Goal: Information Seeking & Learning: Learn about a topic

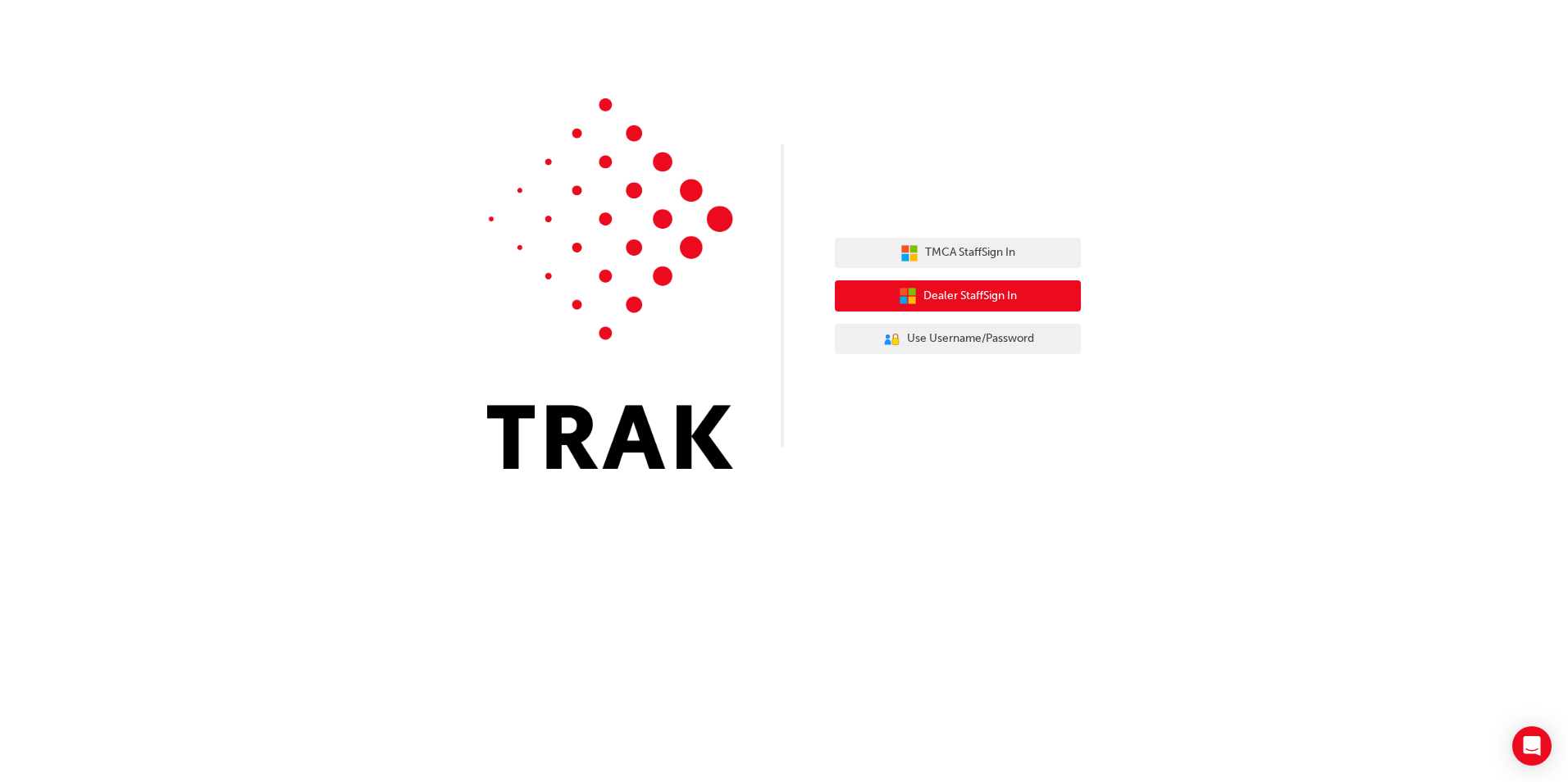
click at [1036, 296] on button "Dealer Staff Sign In" at bounding box center [957, 296] width 246 height 31
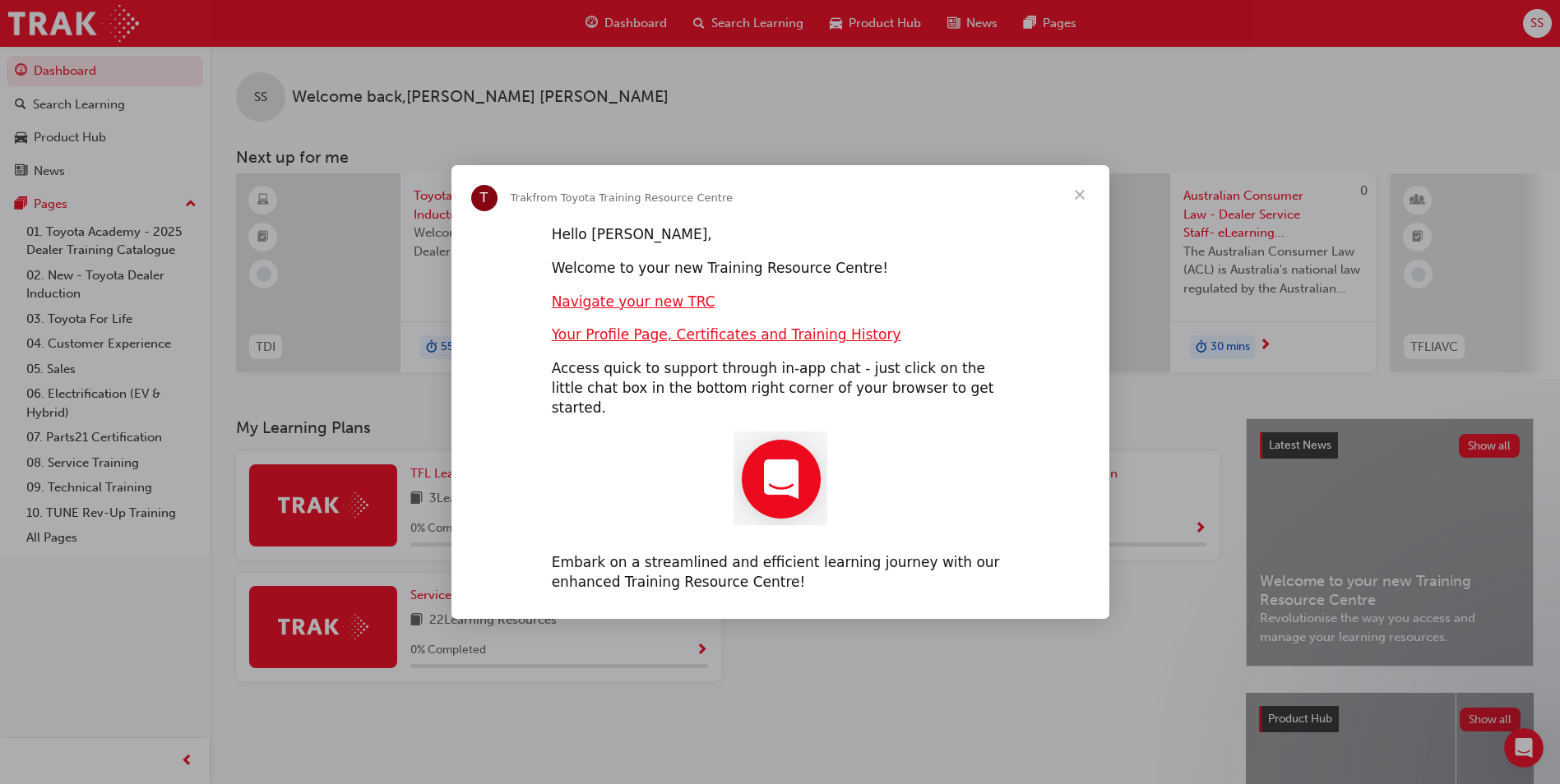
click at [1083, 205] on span "Close" at bounding box center [1080, 195] width 59 height 59
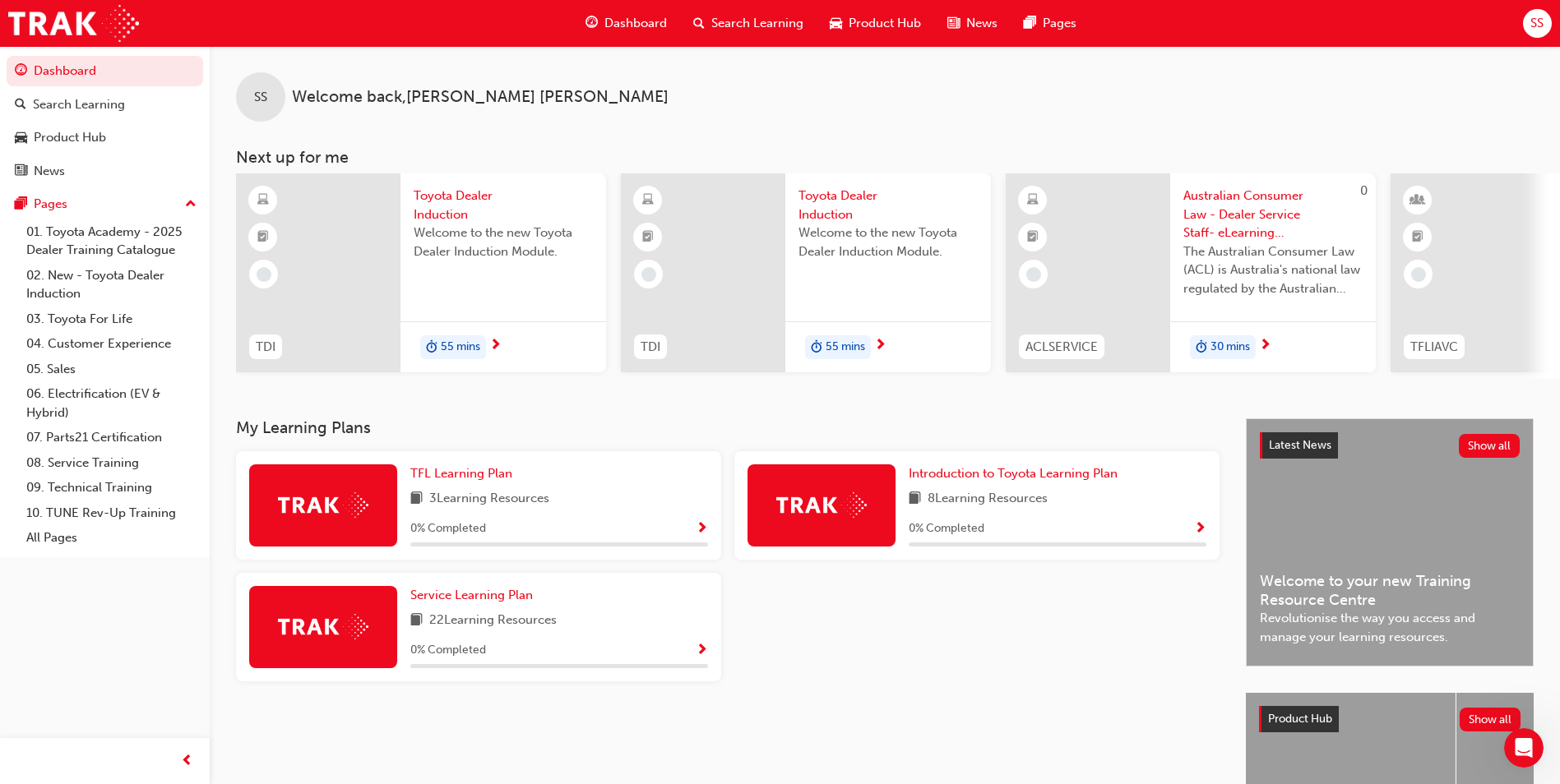
click at [441, 201] on span "Toyota Dealer Induction" at bounding box center [503, 205] width 180 height 37
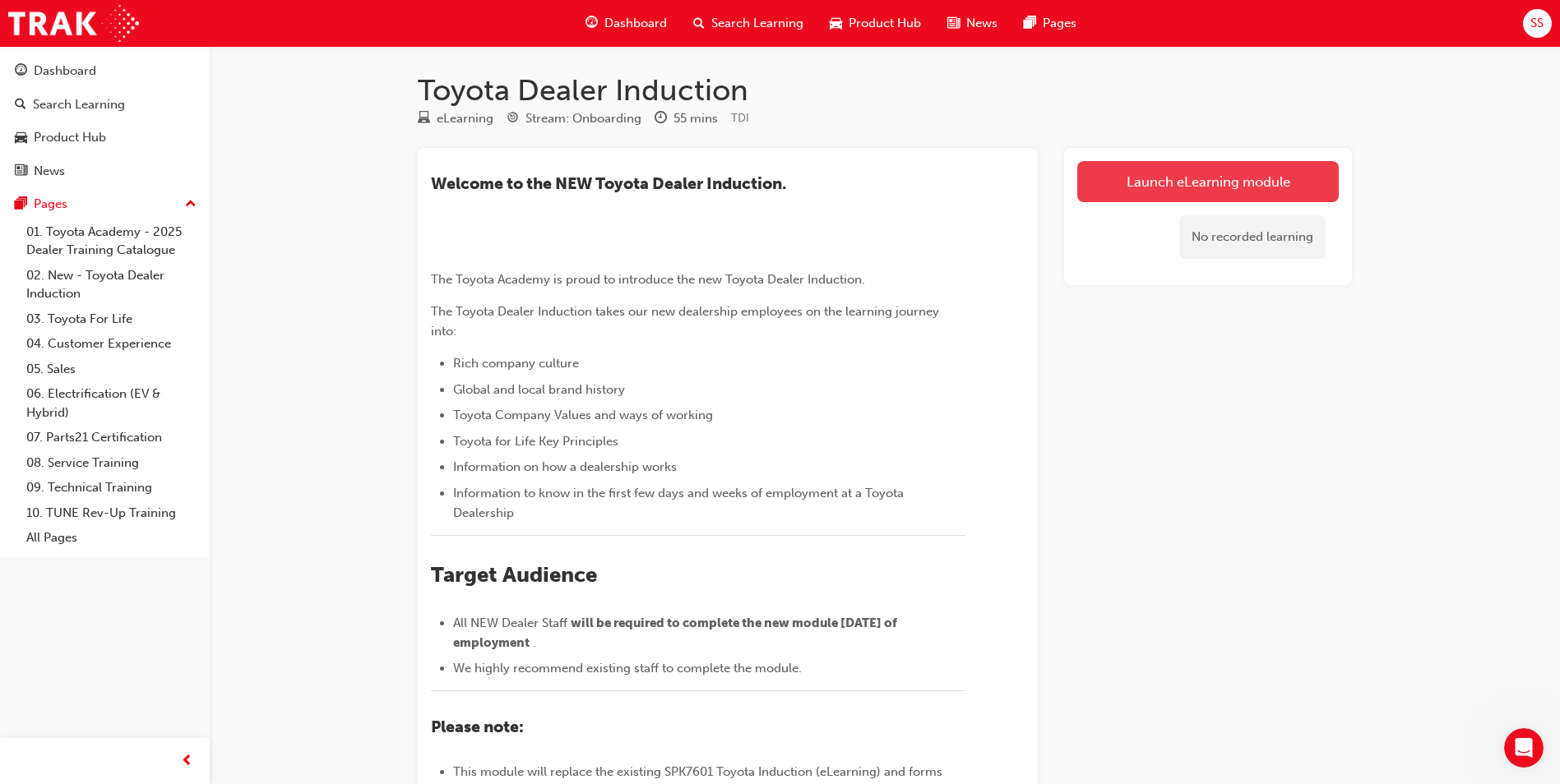
click at [1126, 196] on link "Launch eLearning module" at bounding box center [1208, 181] width 261 height 41
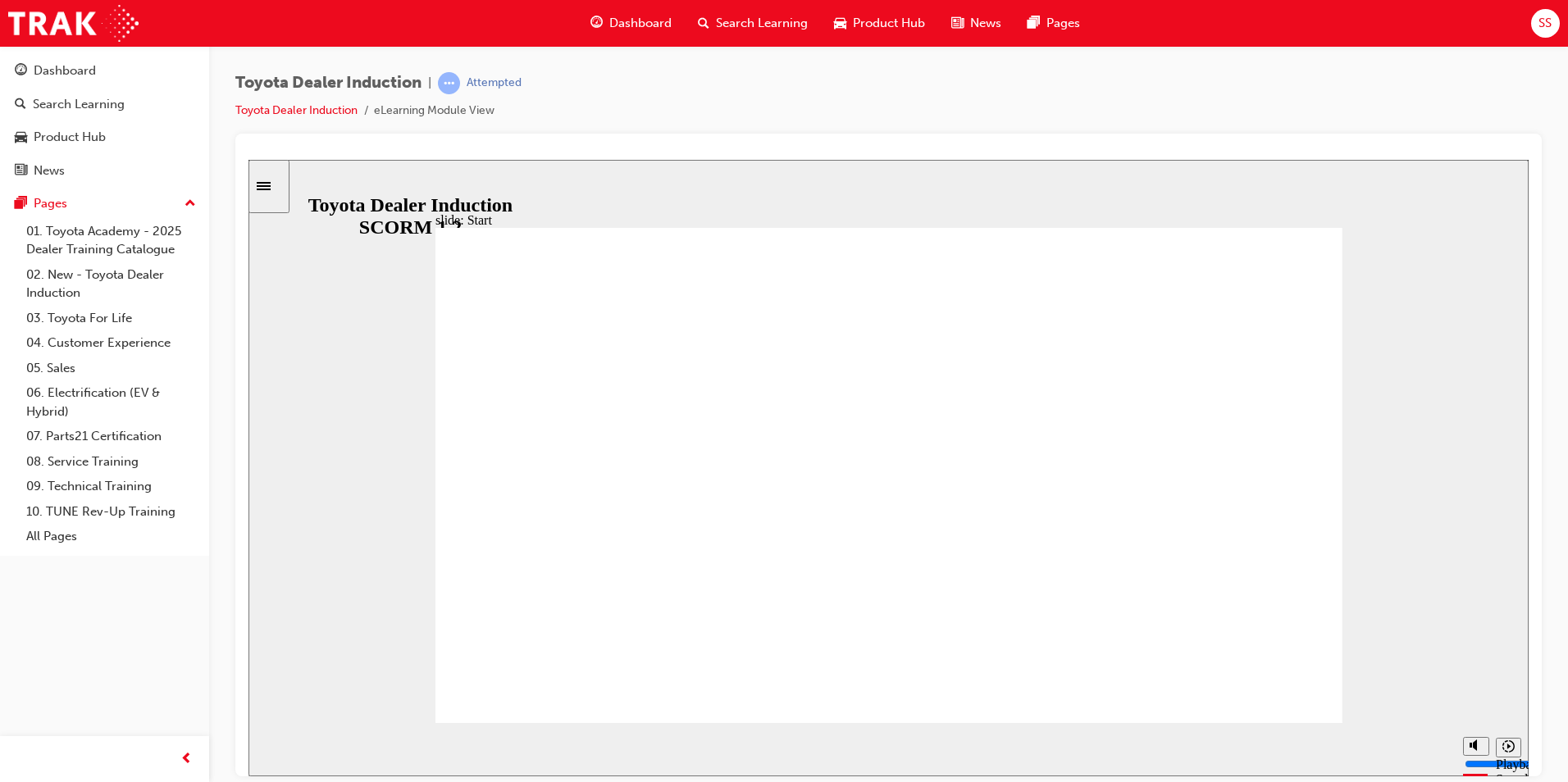
type input "12200"
type input "9"
type input "13800"
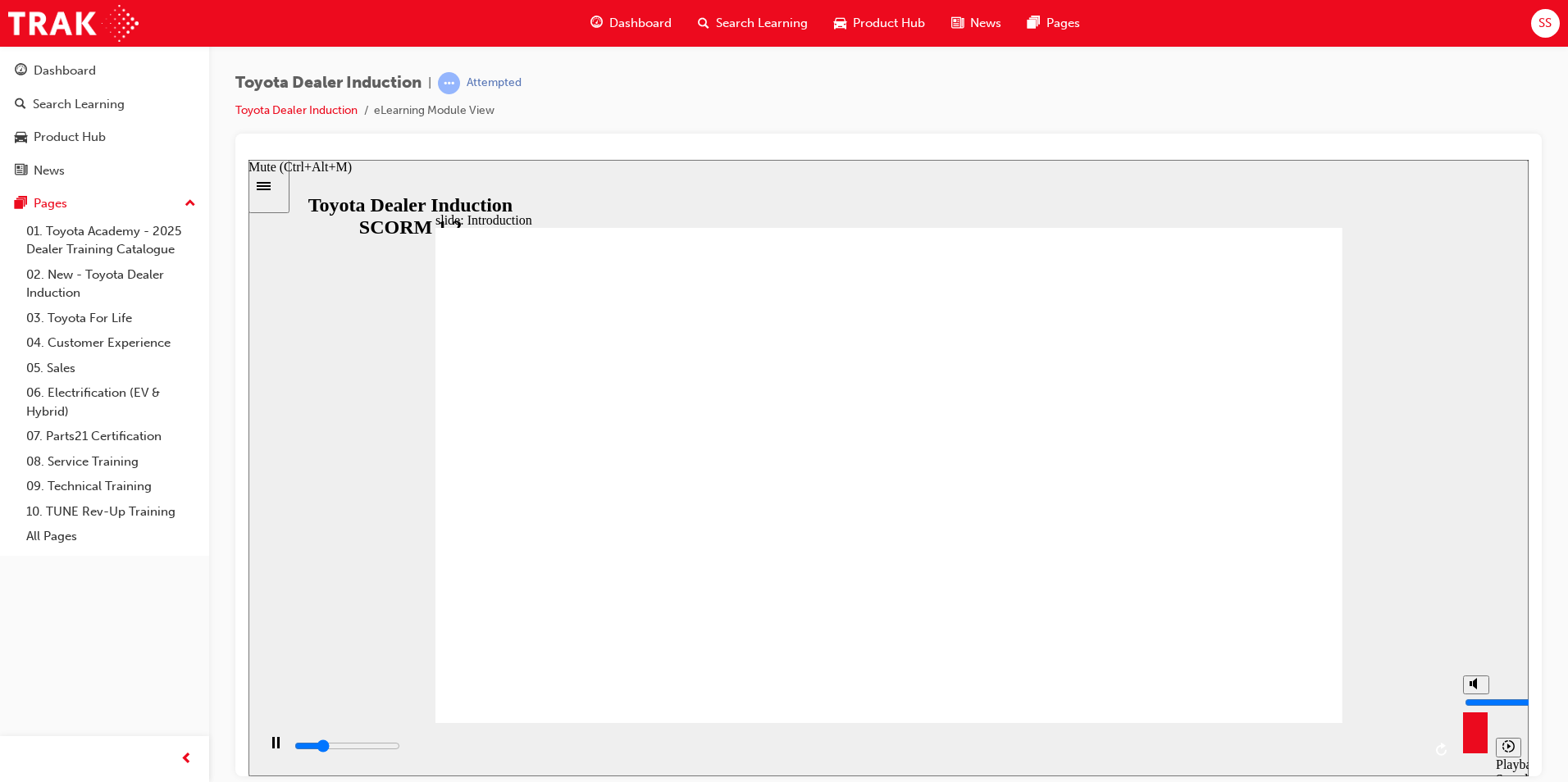
type input "9"
click at [1476, 695] on input "volume" at bounding box center [1517, 702] width 106 height 13
click at [1473, 440] on div "slide: Introduction As of [DATE], the term “Guest” is replaced with “Customer” …" at bounding box center [888, 467] width 1280 height 617
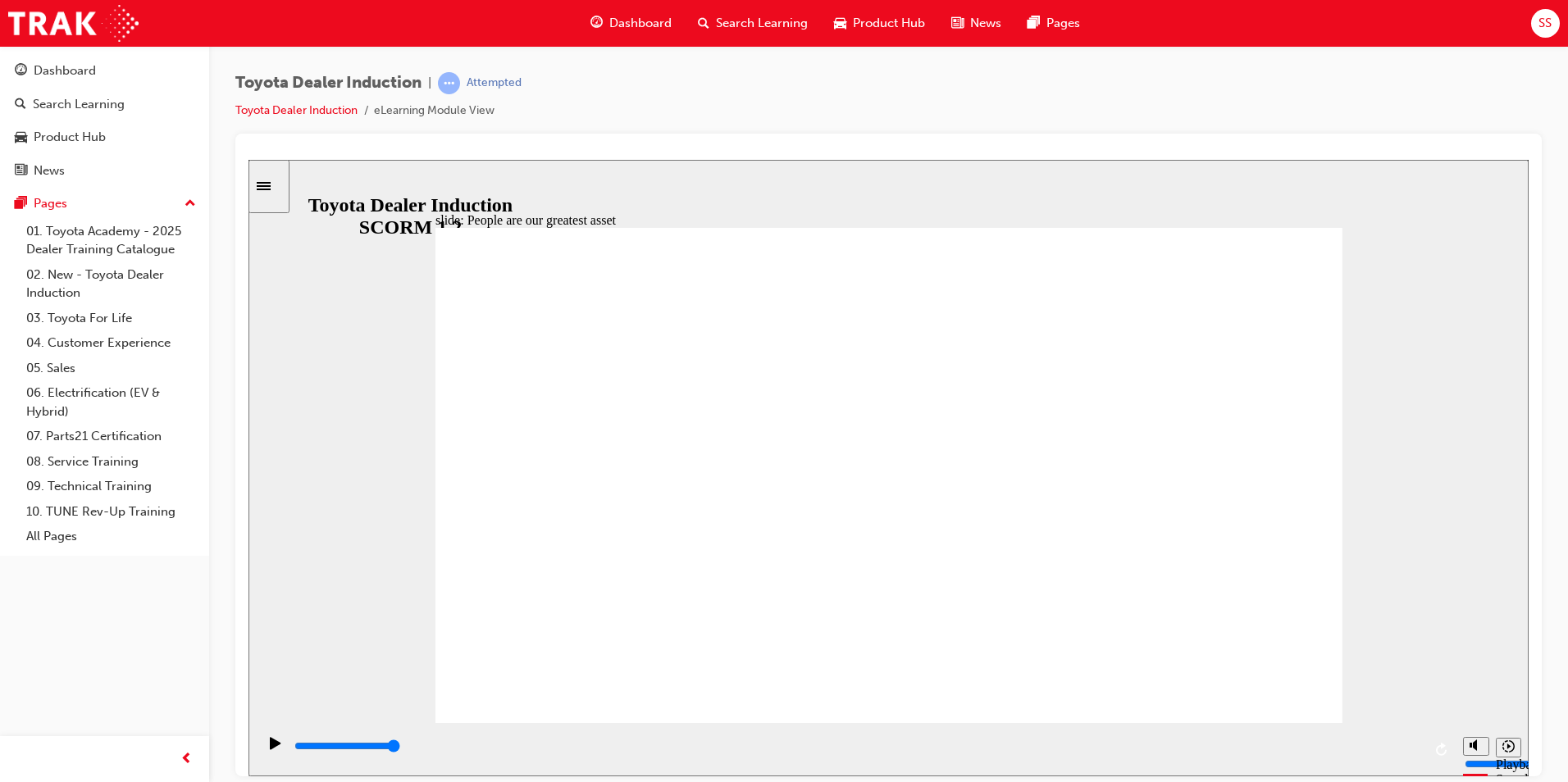
type input "7500"
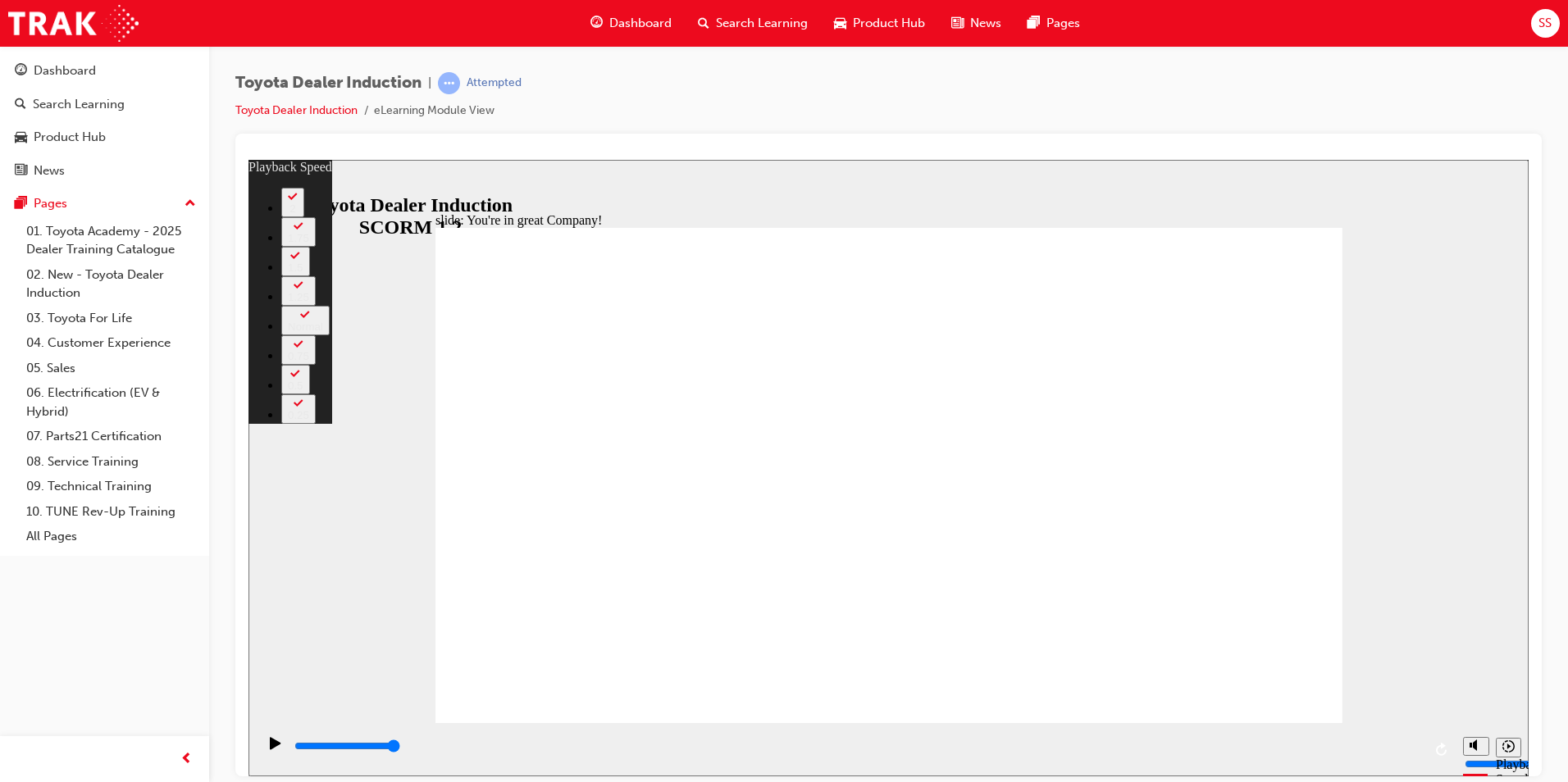
drag, startPoint x: 459, startPoint y: 685, endPoint x: 624, endPoint y: 712, distance: 167.2
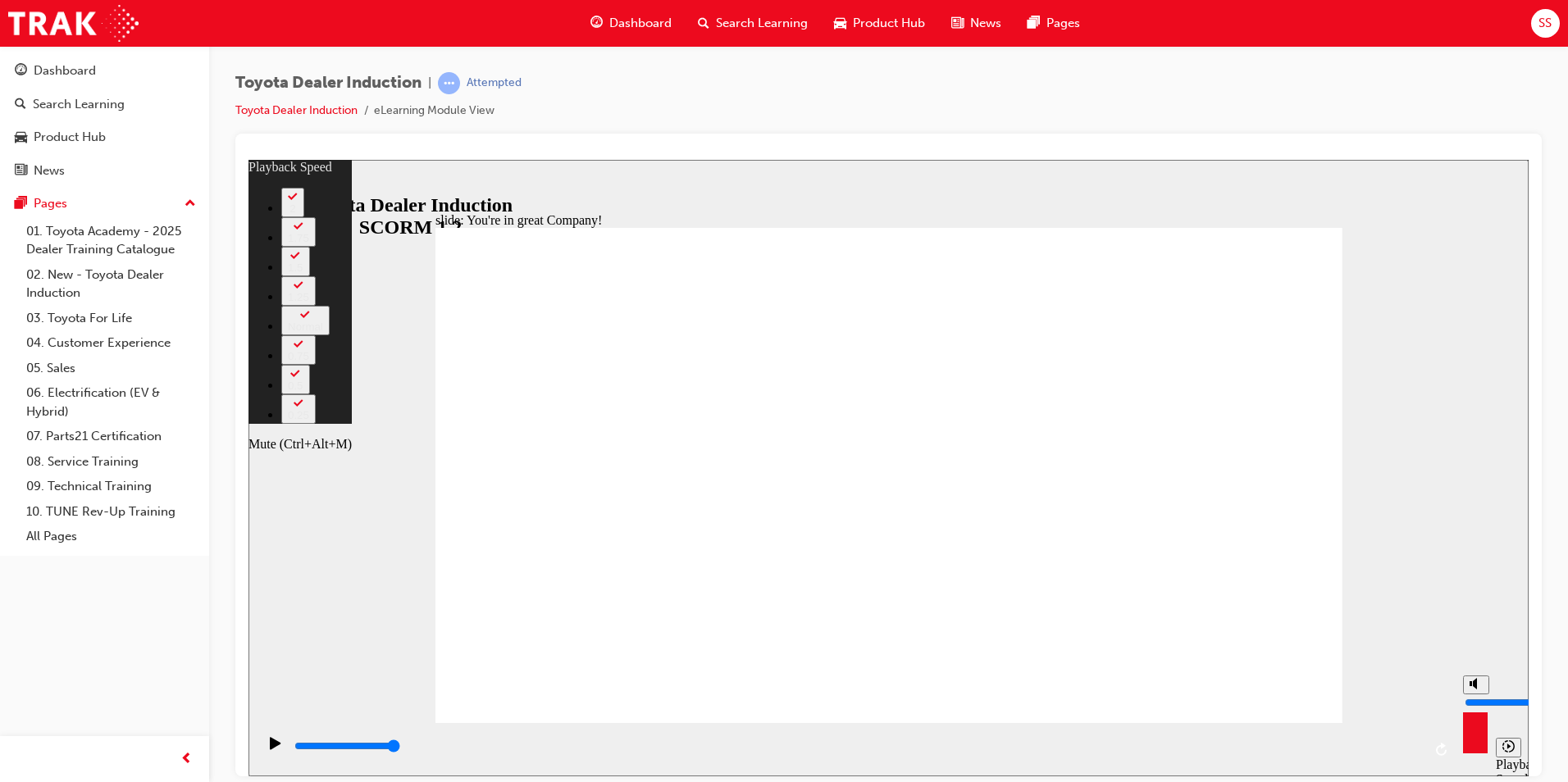
type input "39"
type input "8"
type input "39"
type input "8"
type input "39"
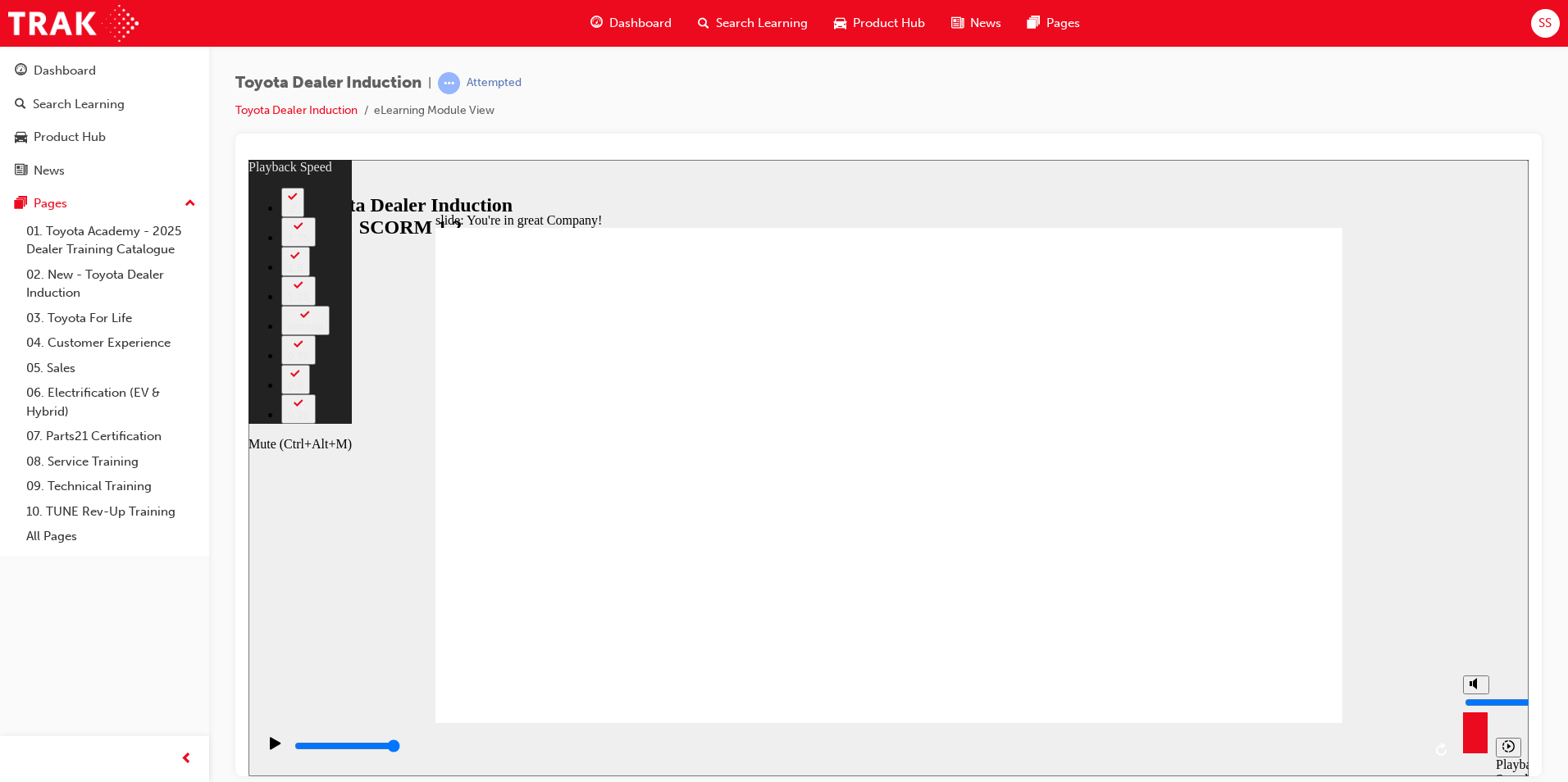
type input "7"
type input "39"
type input "7"
type input "40"
type input "8"
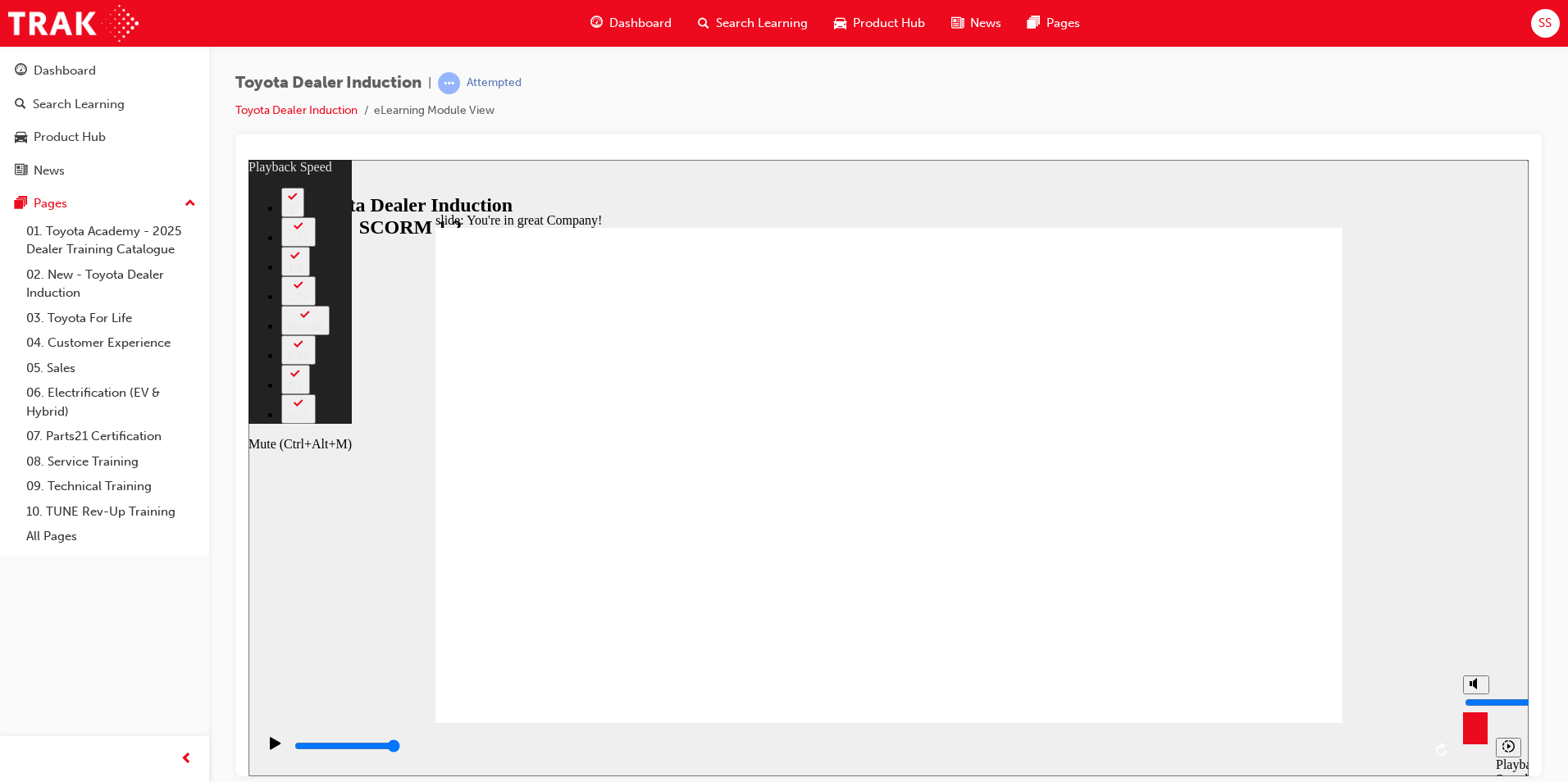
type input "40"
type input "8"
type input "40"
type input "8"
click at [1473, 695] on input "volume" at bounding box center [1517, 702] width 106 height 13
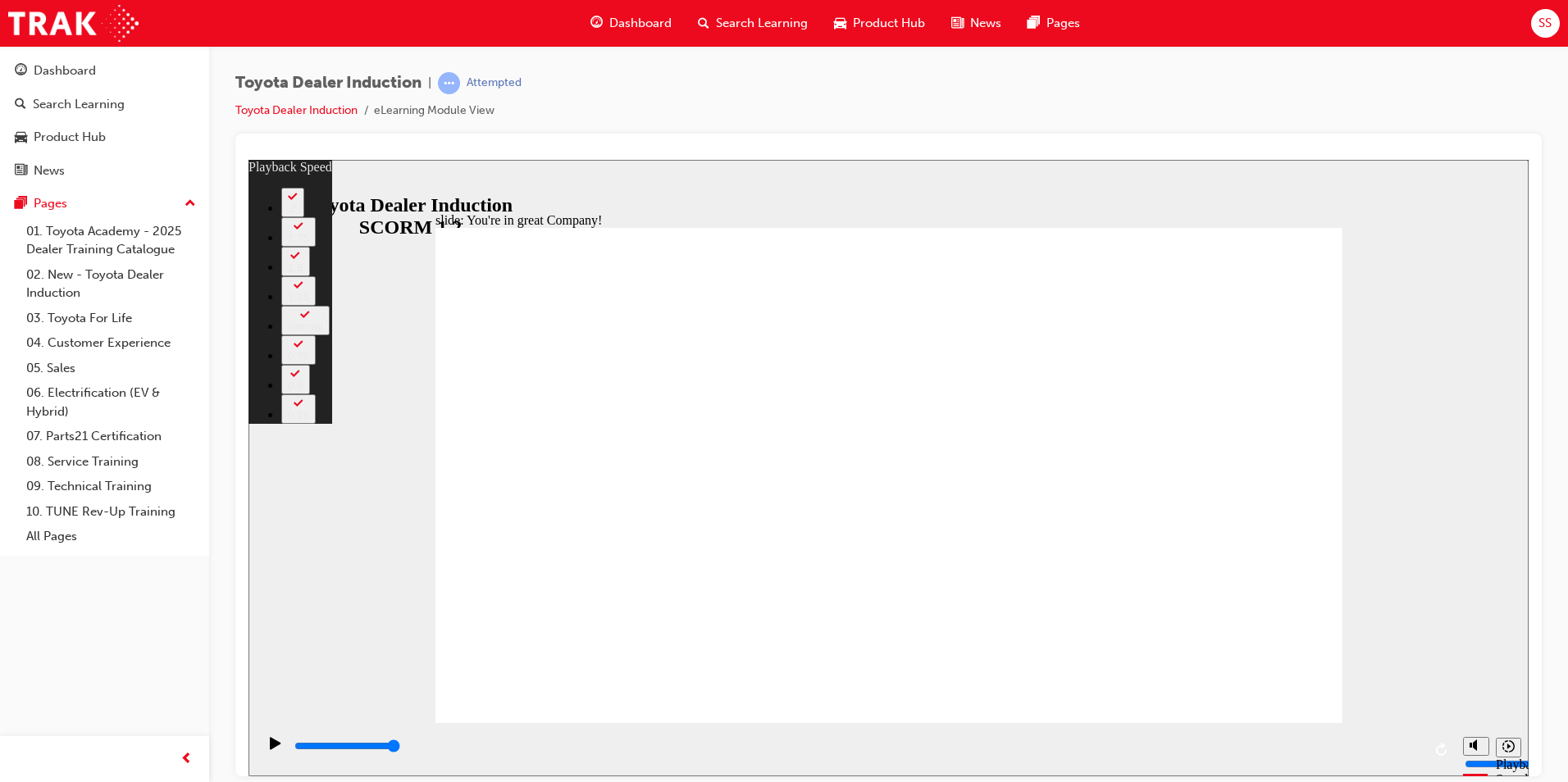
drag, startPoint x: 730, startPoint y: 680, endPoint x: 981, endPoint y: 682, distance: 251.0
drag, startPoint x: 1137, startPoint y: 692, endPoint x: 1213, endPoint y: 696, distance: 76.1
drag, startPoint x: 1220, startPoint y: 685, endPoint x: 1307, endPoint y: 695, distance: 87.6
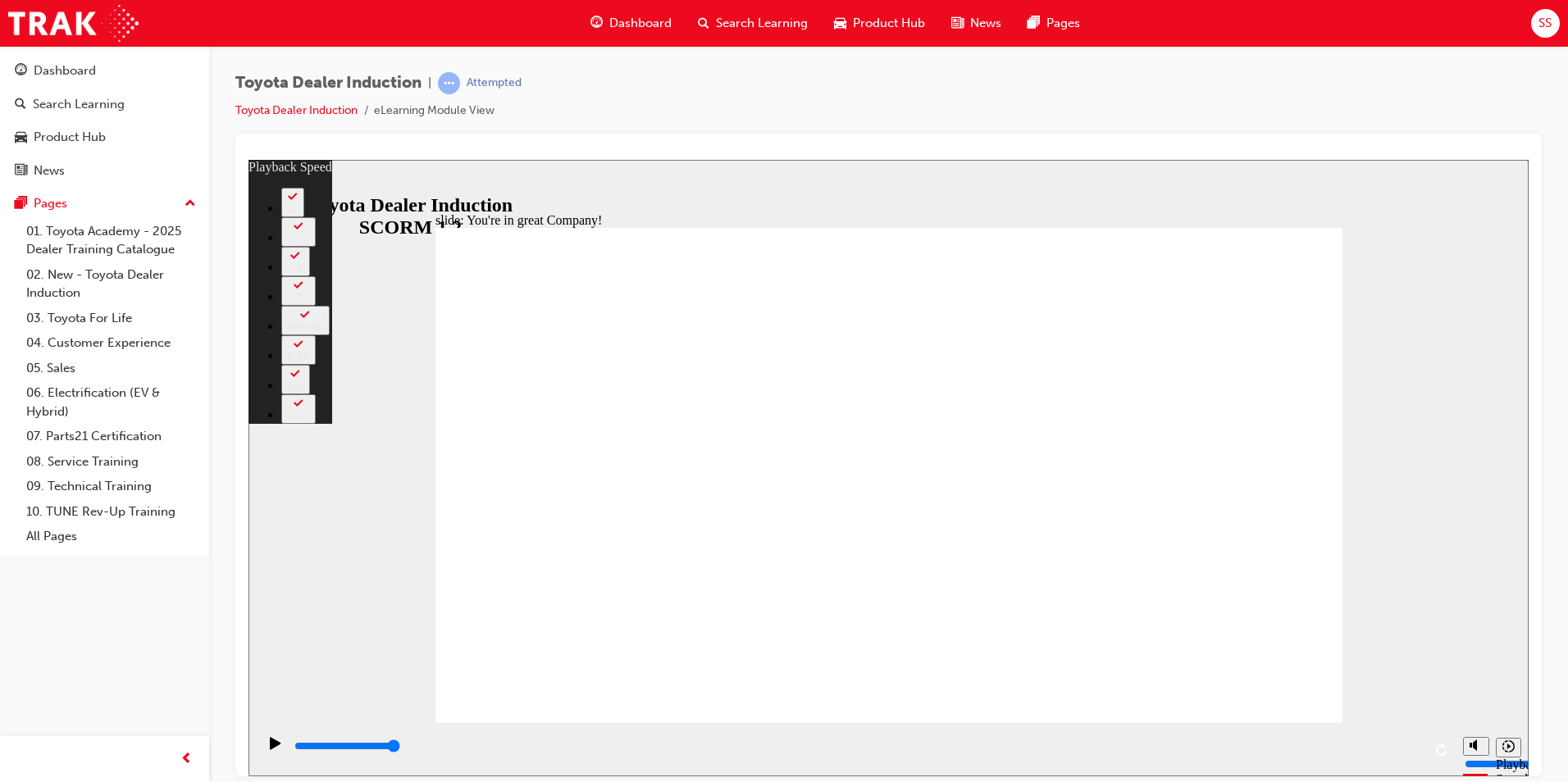
drag, startPoint x: 1325, startPoint y: 691, endPoint x: 1346, endPoint y: 688, distance: 21.2
click at [1346, 688] on div "slide: You're in great Company! playback speed 2 1.75 1.5 1.25 Normal 0.75 0.5 …" at bounding box center [888, 467] width 1280 height 617
drag, startPoint x: 1476, startPoint y: 695, endPoint x: 1436, endPoint y: 645, distance: 64.0
click at [1476, 695] on div "slide: You're in great Company! playback speed 2 1.75 1.5 1.25 Normal 0.75 0.5 …" at bounding box center [888, 467] width 1280 height 617
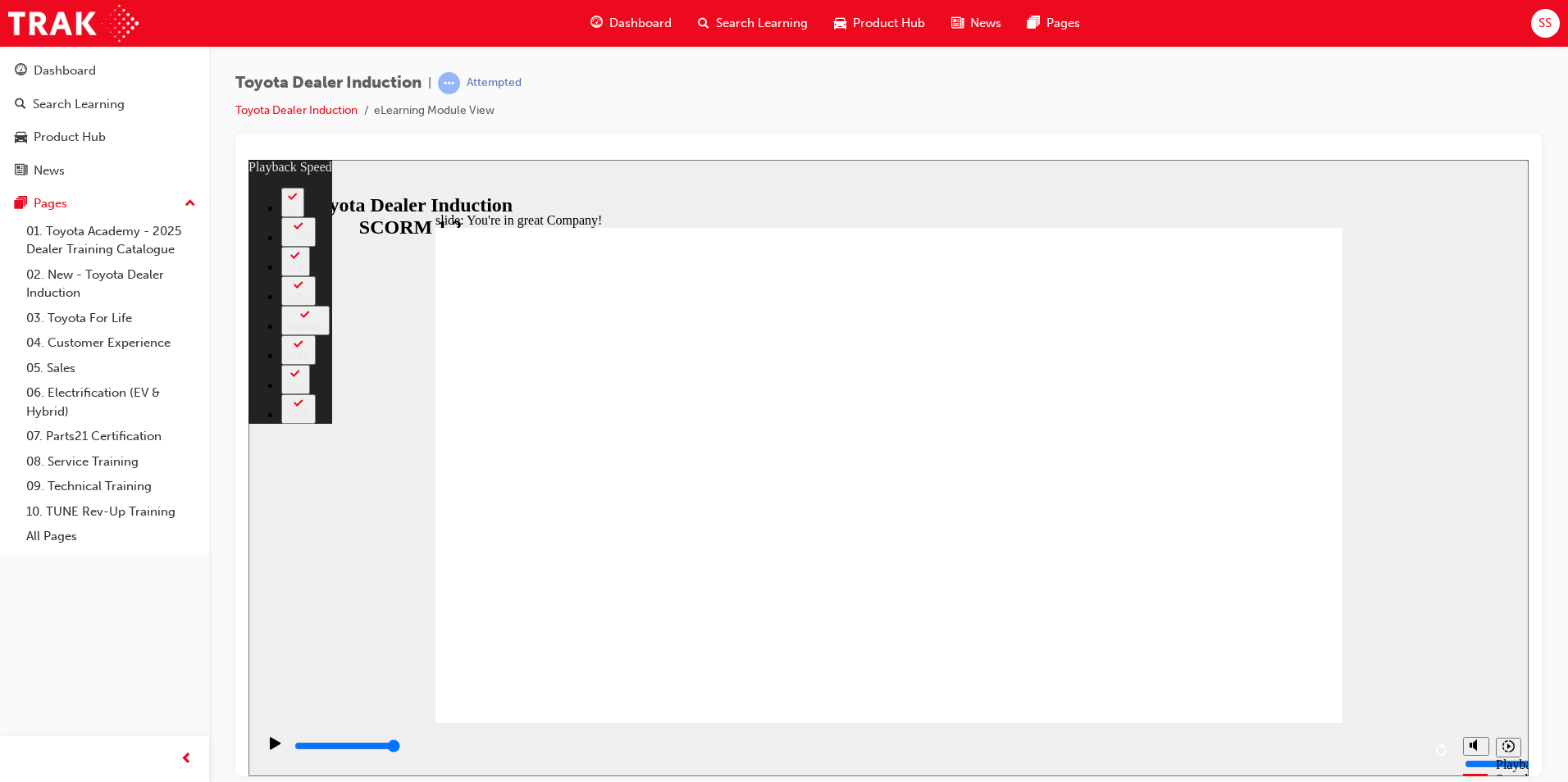
click at [336, 182] on div "slide: You're in great Company! playback speed 2 1.75 1.5 1.25 Normal 0.75 0.5 …" at bounding box center [888, 467] width 1280 height 617
type input "156"
click at [504, 87] on div "Attempted" at bounding box center [494, 83] width 55 height 16
click at [346, 107] on link "Toyota Dealer Induction" at bounding box center [296, 110] width 122 height 14
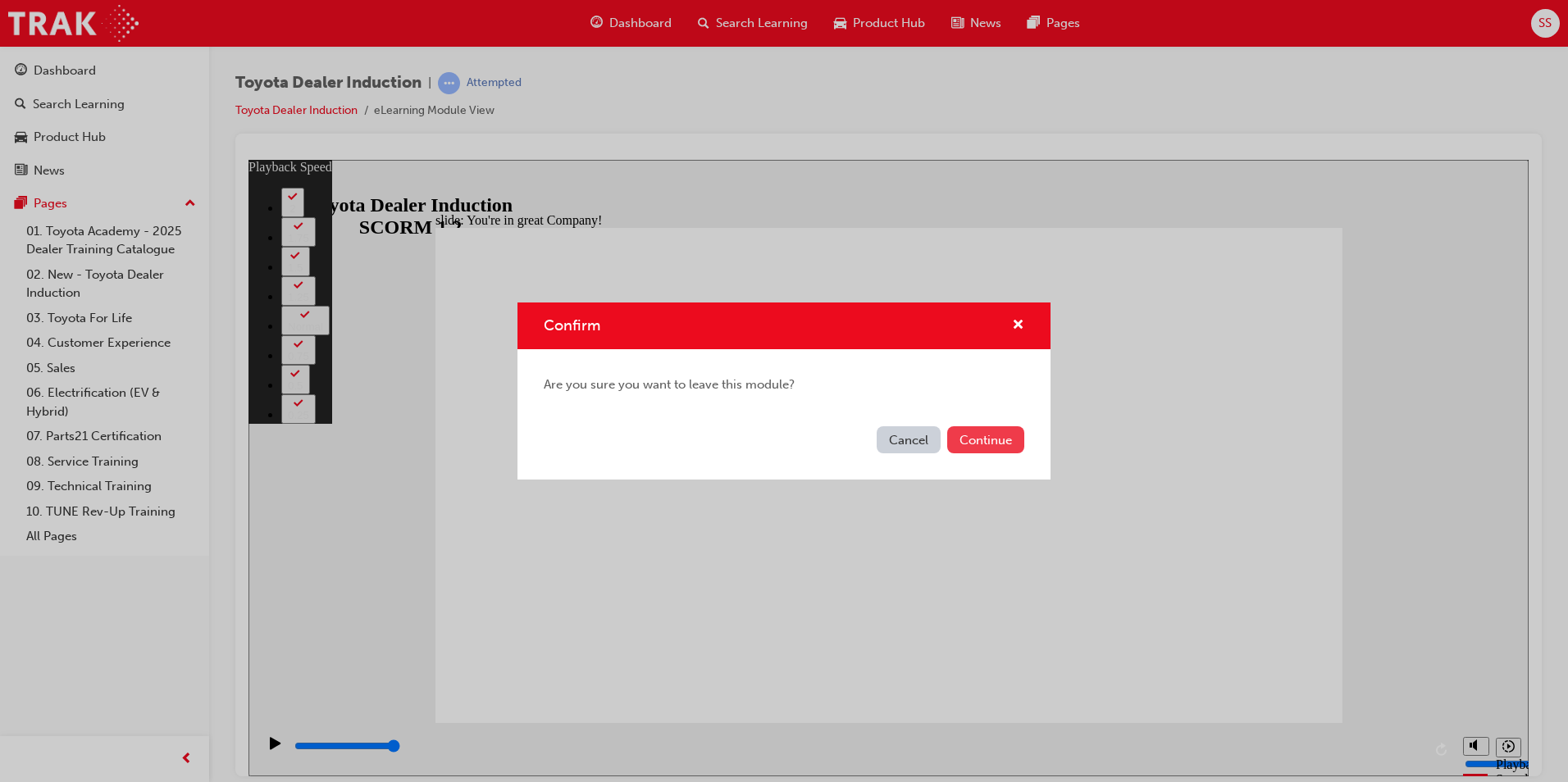
click at [1004, 445] on button "Continue" at bounding box center [985, 440] width 77 height 27
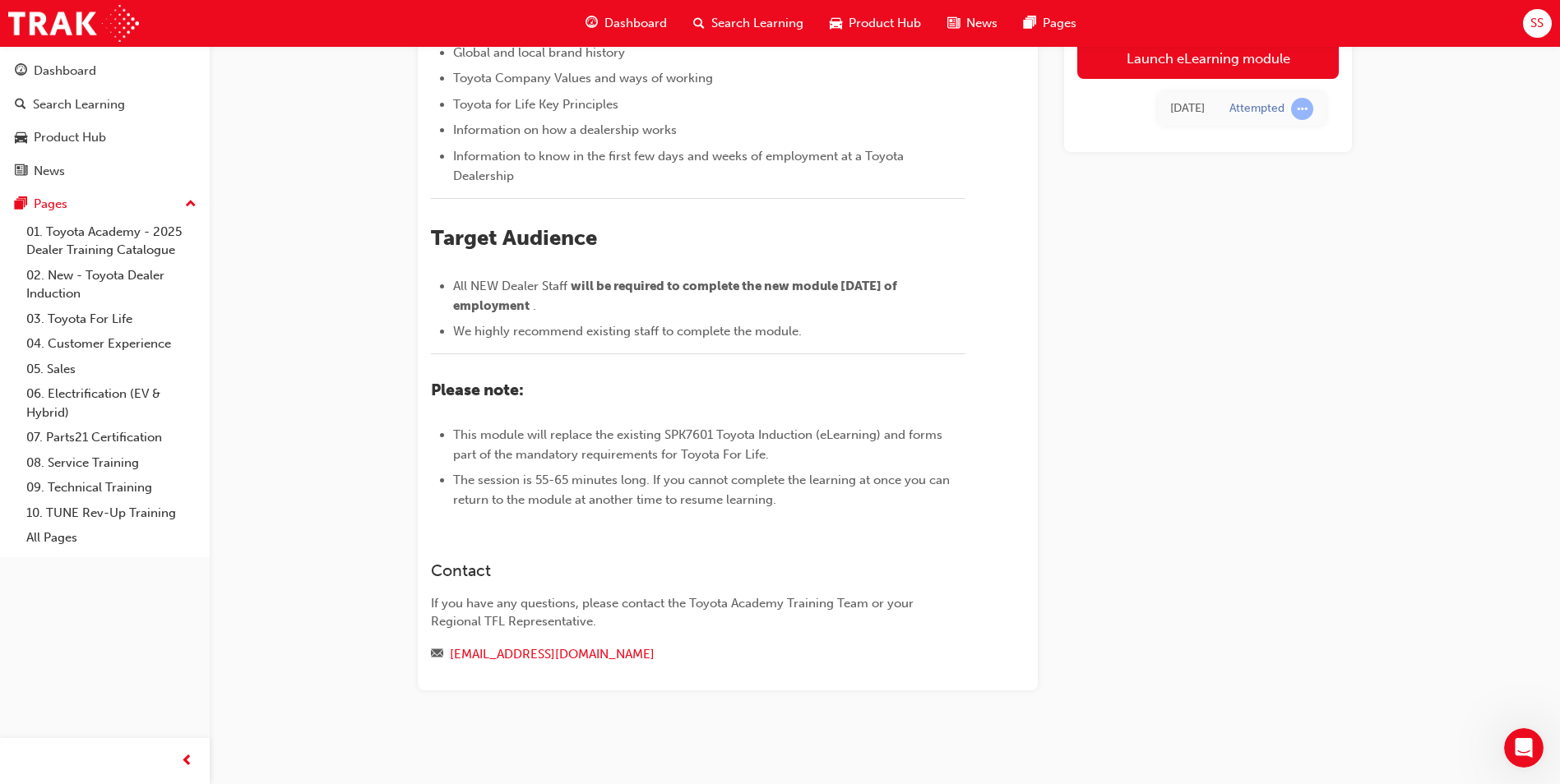
scroll to position [82, 0]
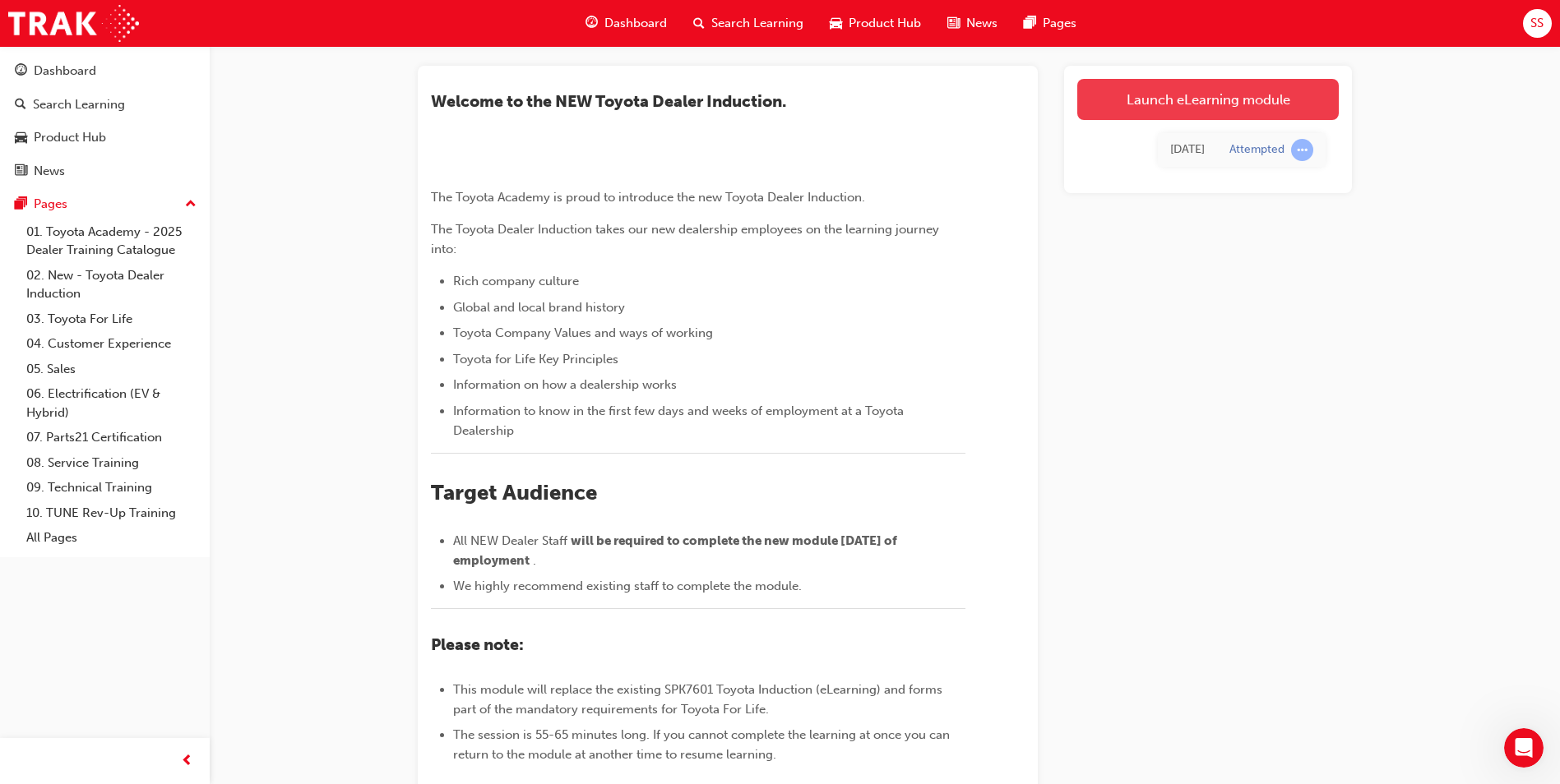
click at [1238, 102] on link "Launch eLearning module" at bounding box center [1208, 99] width 261 height 41
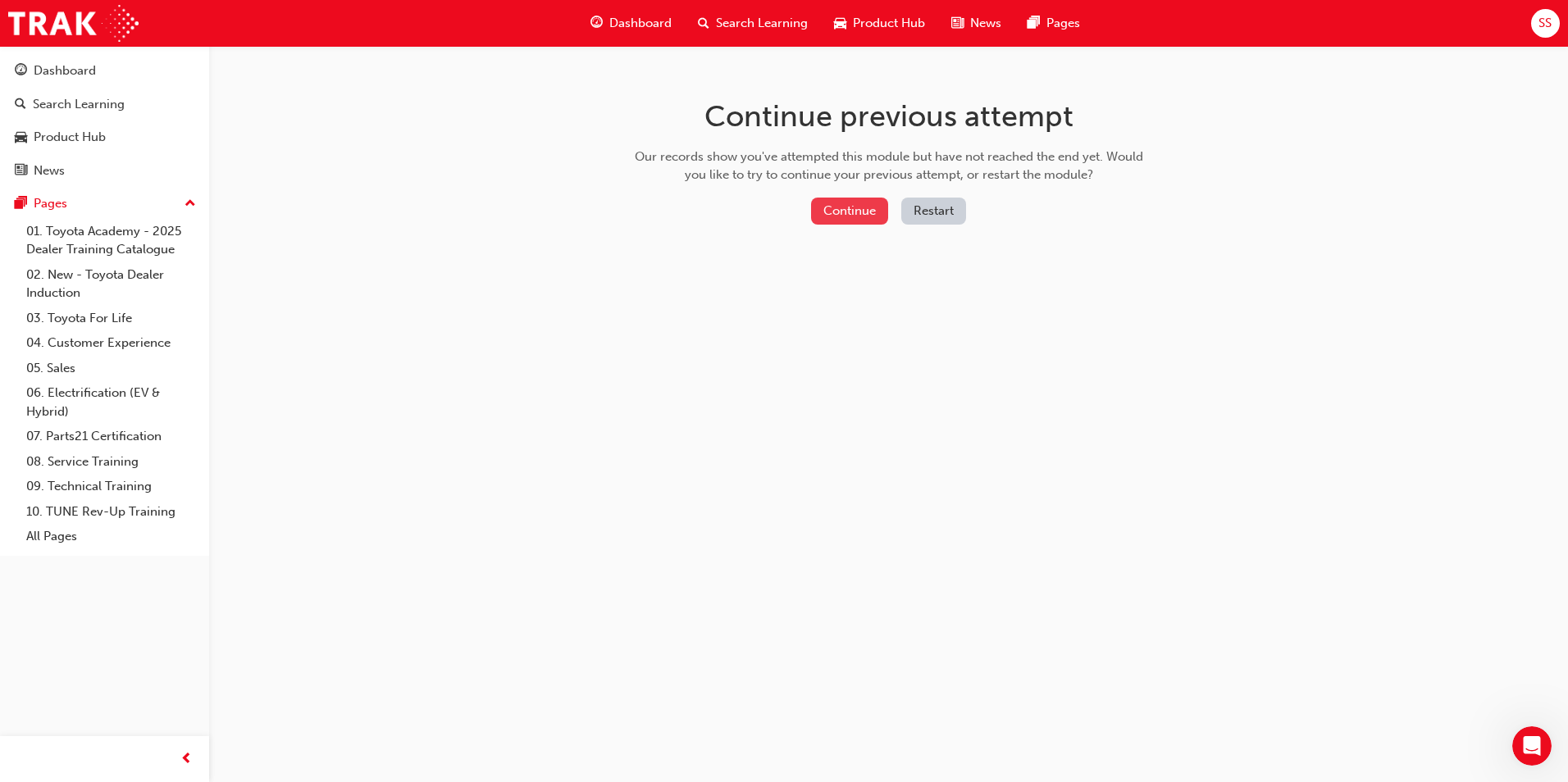
click at [845, 209] on button "Continue" at bounding box center [849, 211] width 77 height 27
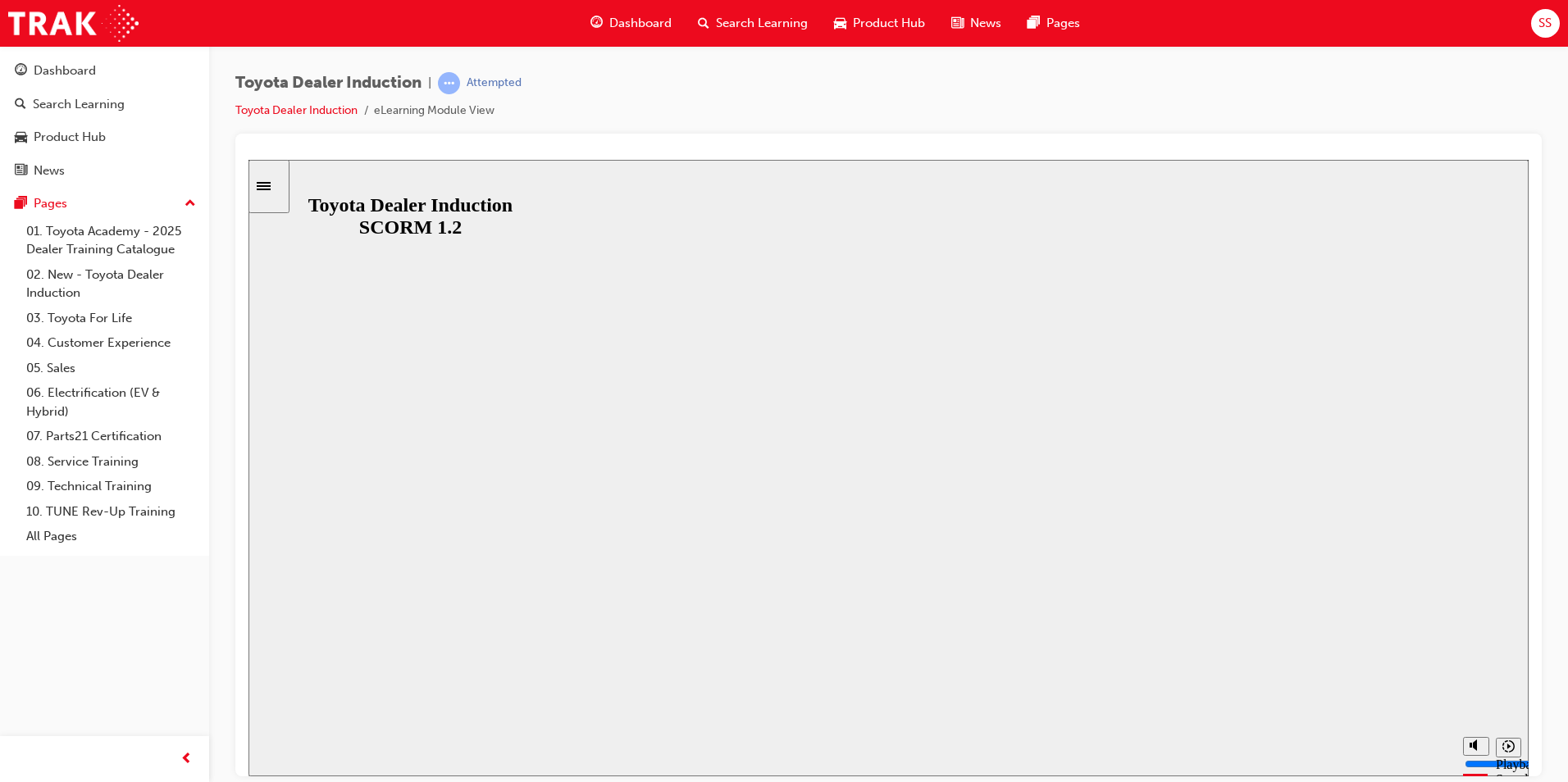
type input "7500"
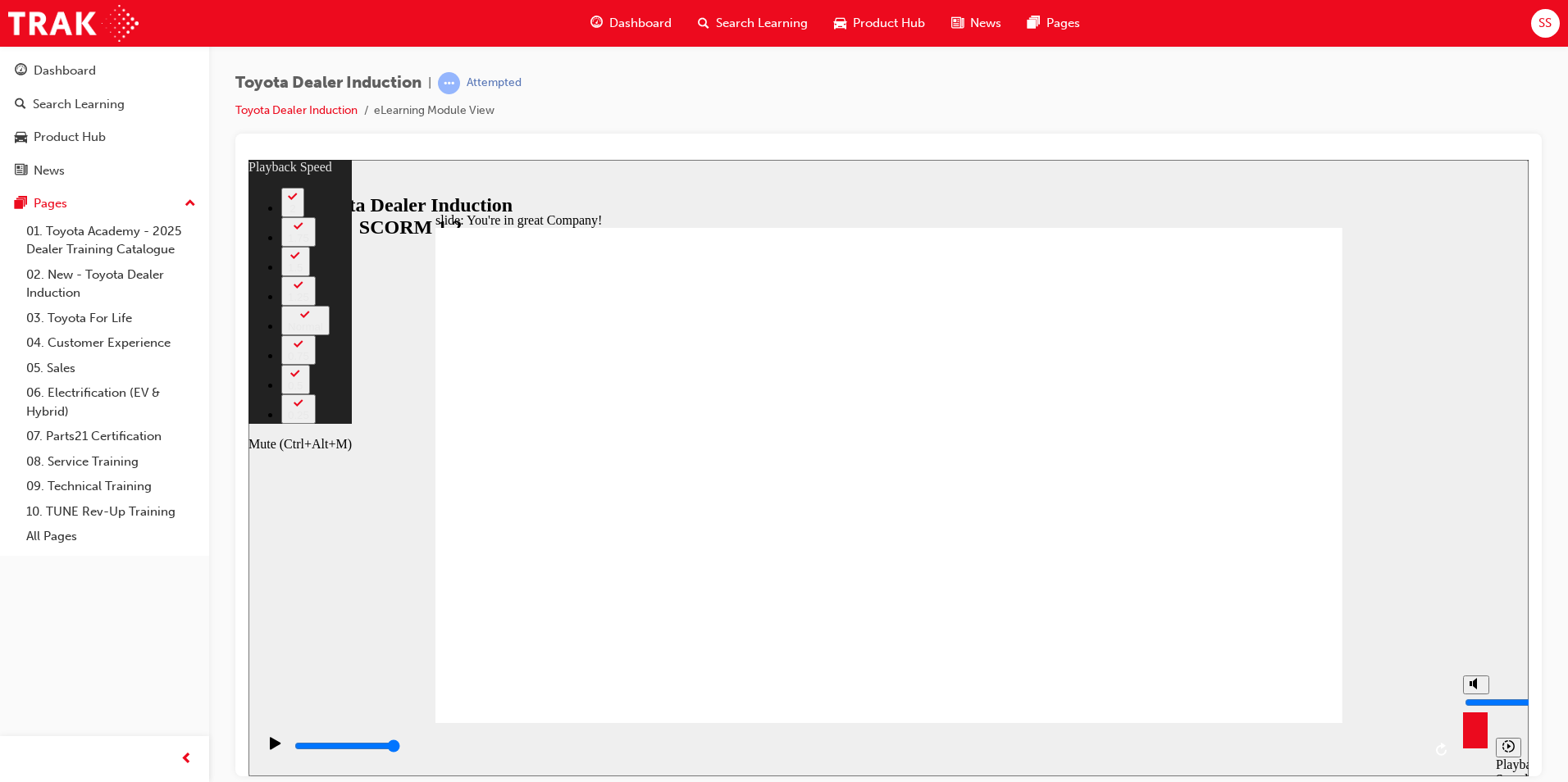
click at [1475, 695] on input "volume" at bounding box center [1517, 702] width 106 height 13
click at [351, 451] on div "Mute (Ctrl+Alt+M)" at bounding box center [300, 444] width 103 height 15
type input "76"
click at [1475, 686] on circle "Mute (Ctrl+Alt+M)" at bounding box center [1477, 683] width 6 height 6
type input "0"
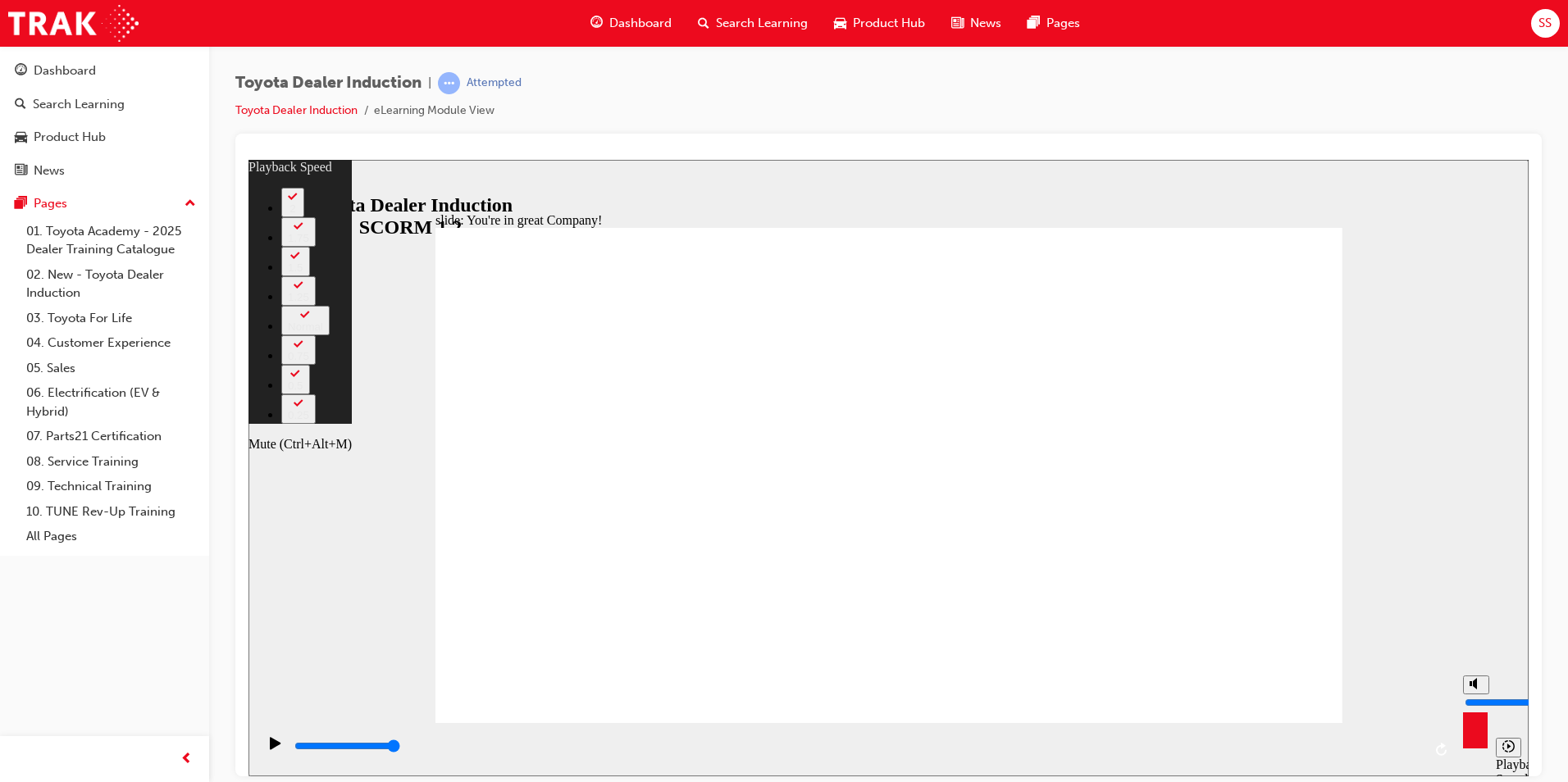
type input "76"
type input "0"
type input "77"
type input "1"
type input "77"
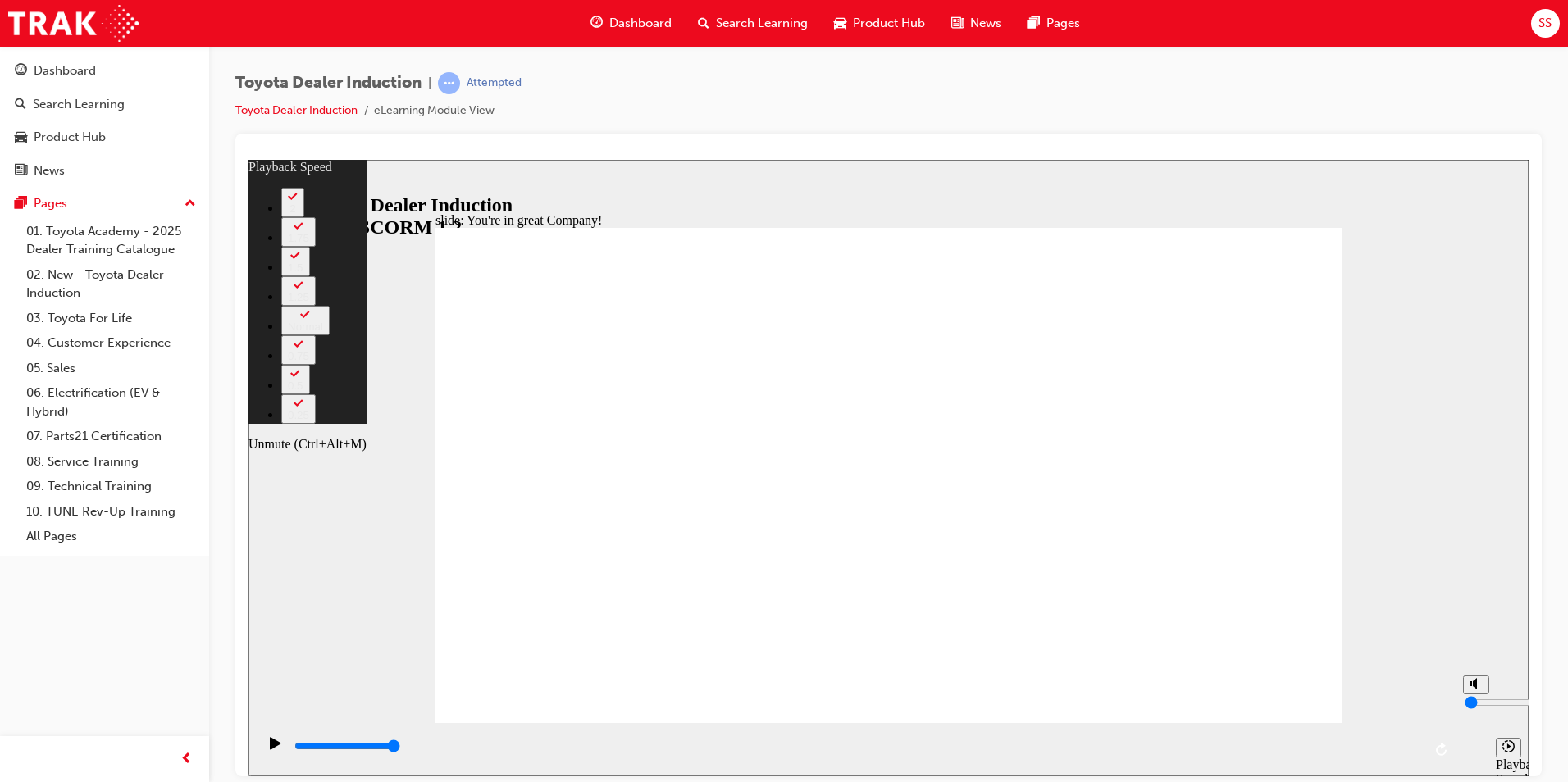
type input "1"
type input "77"
type input "2"
type input "77"
type input "2"
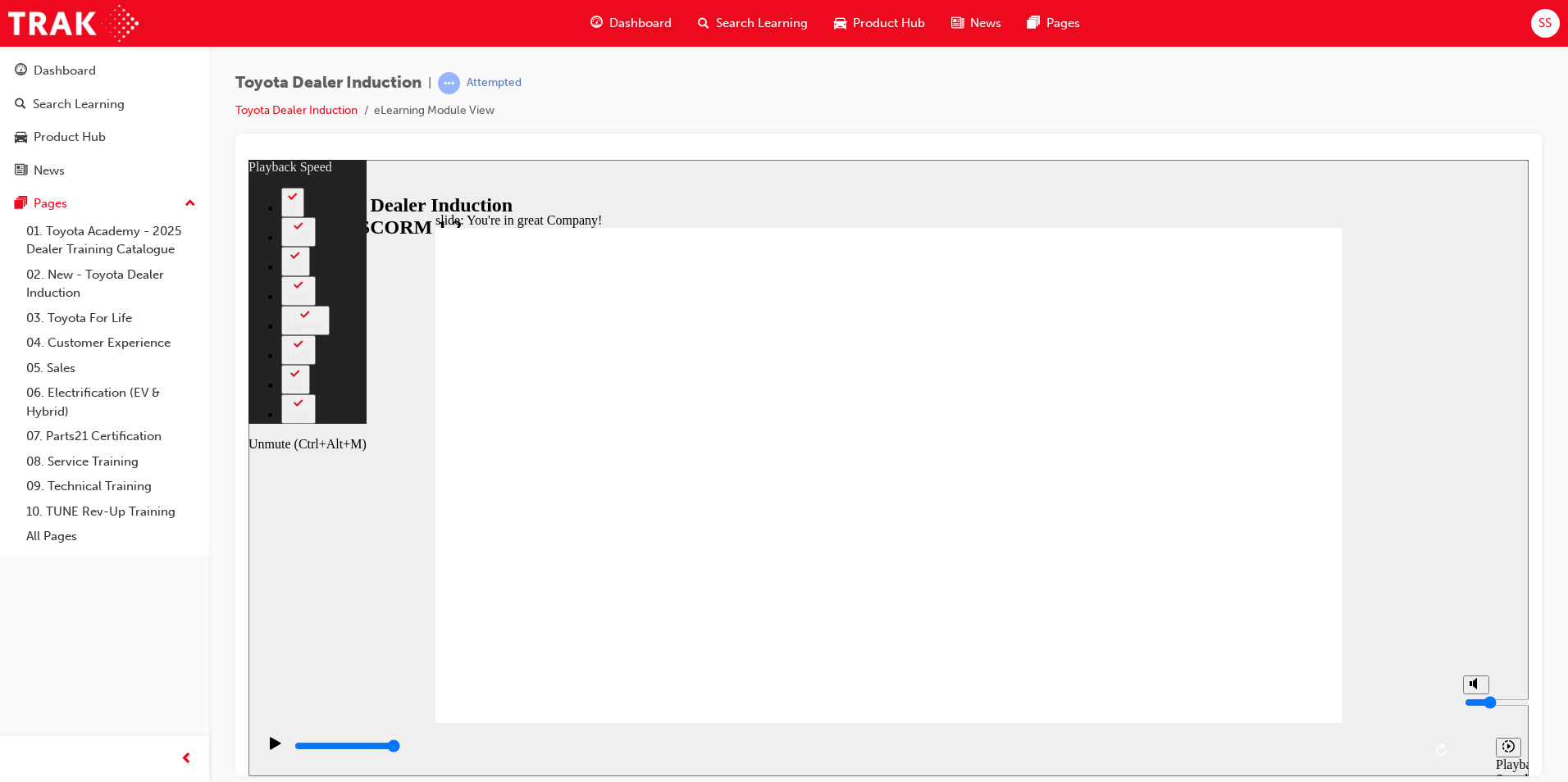
type input "77"
type input "3"
type input "77"
type input "3"
type input "77"
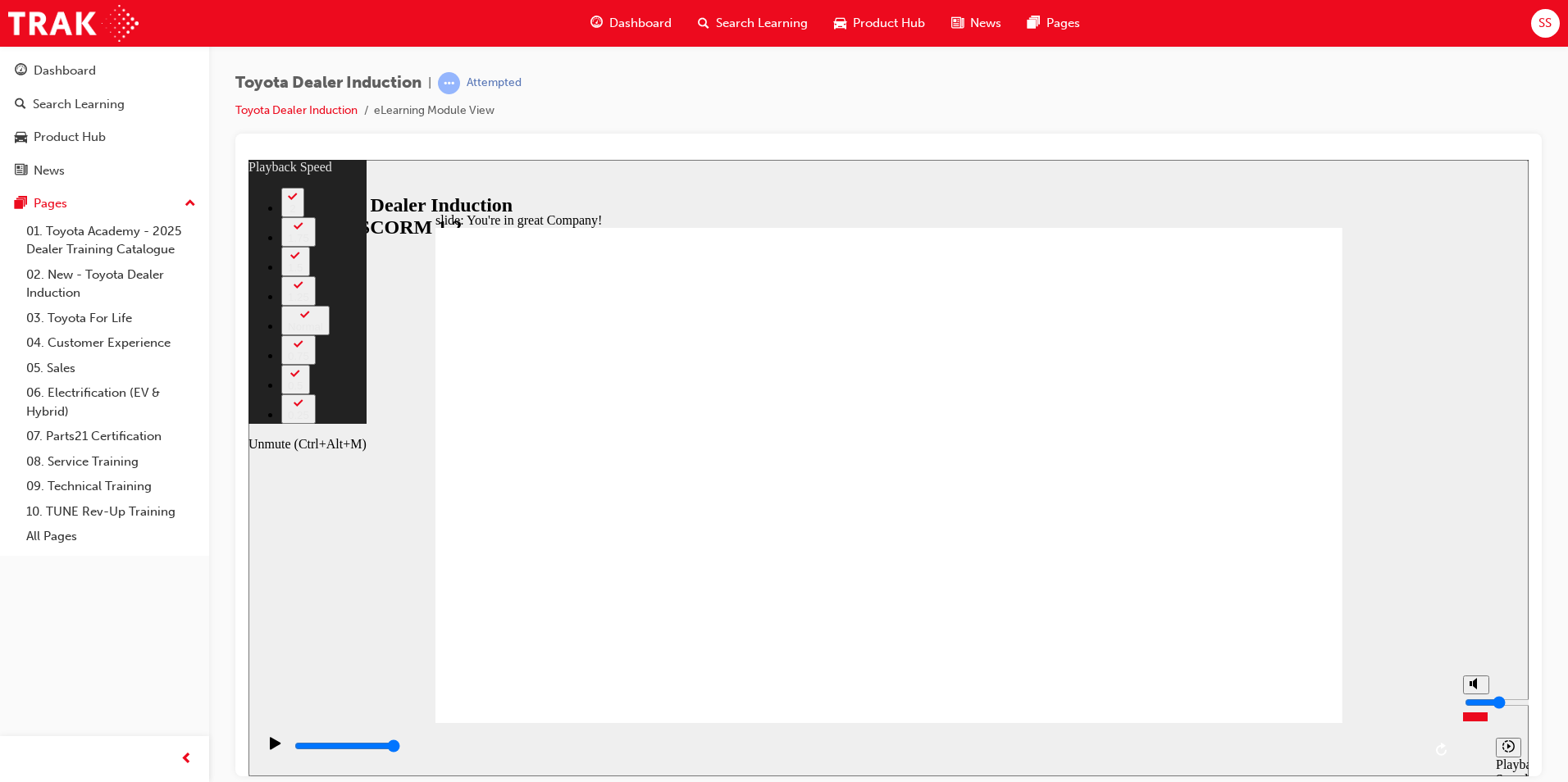
type input "4"
type input "77"
type input "4"
type input "5"
type input "77"
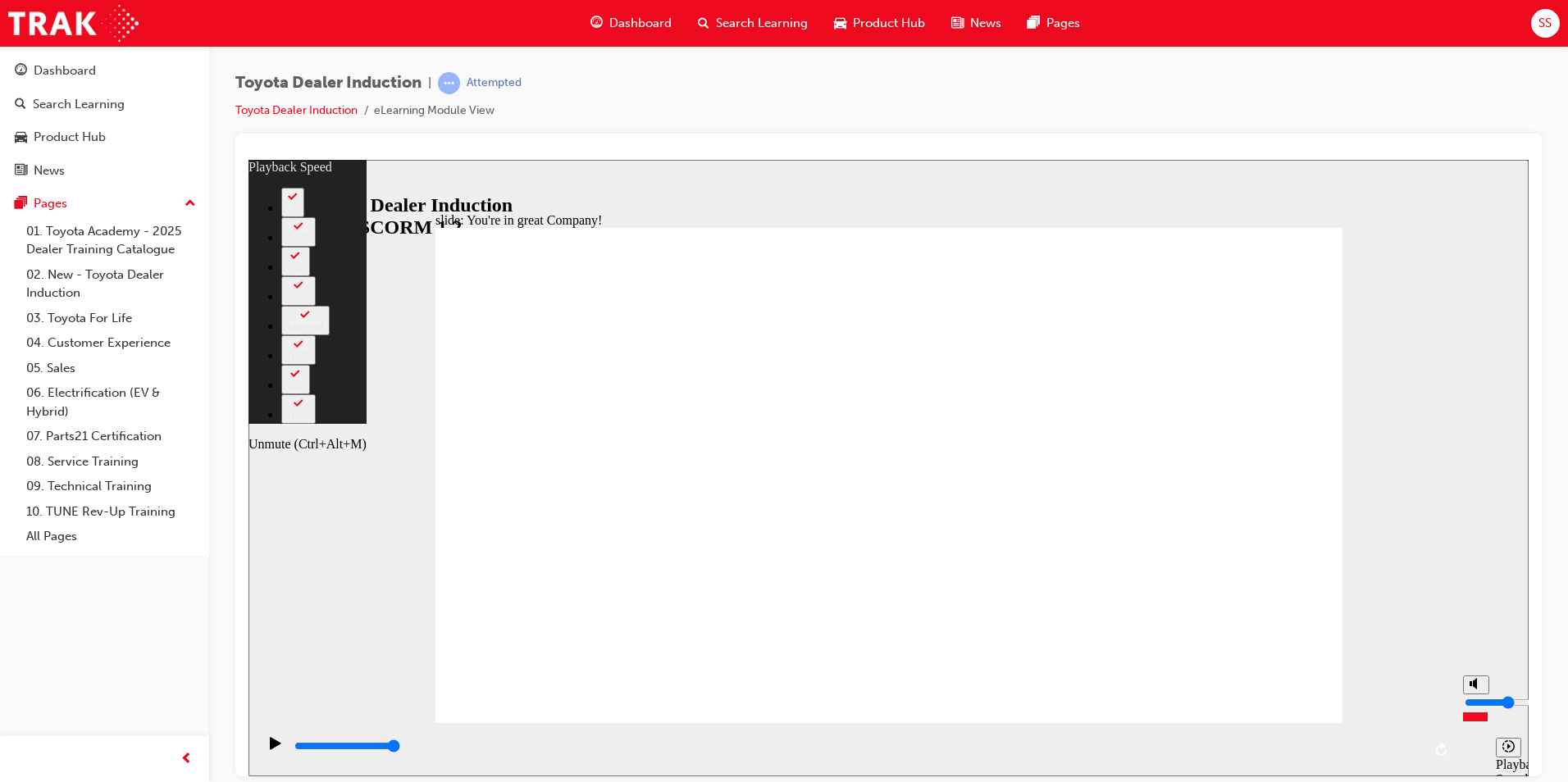
type input "5"
type input "77"
type input "6"
type input "77"
type input "6"
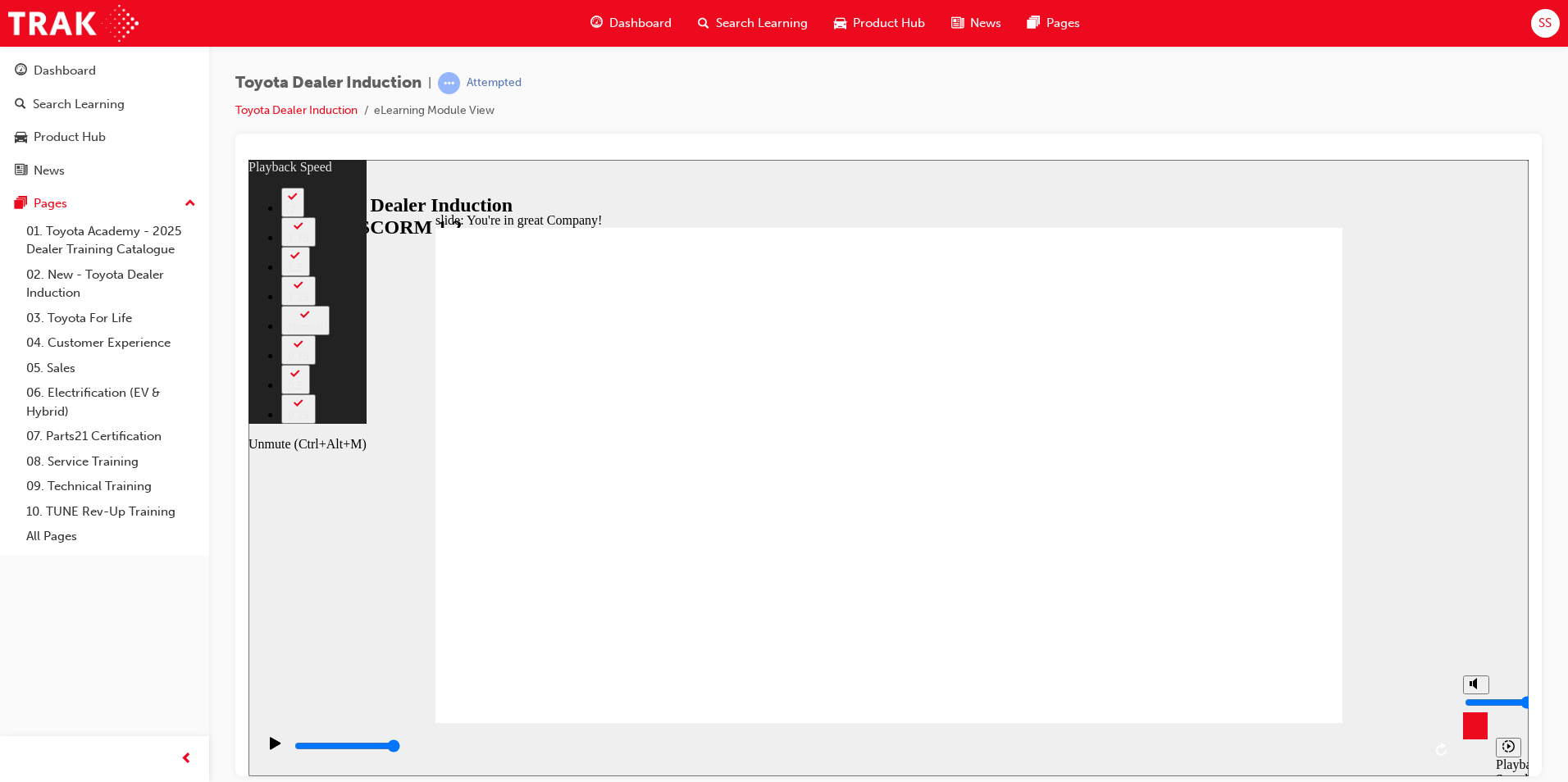
type input "78"
type input "5"
type input "78"
type input "5"
type input "78"
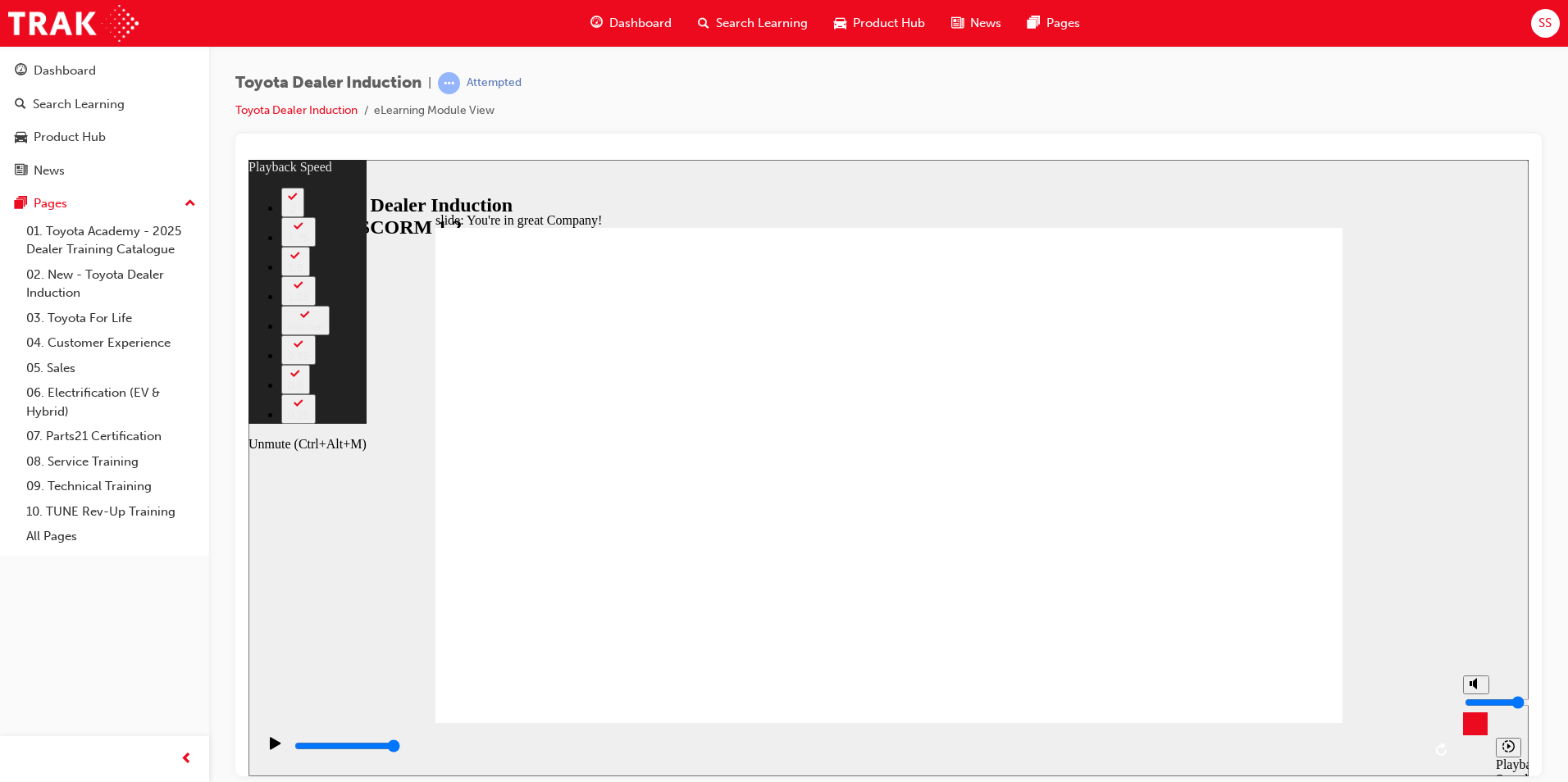
type input "6"
type input "78"
type input "6"
type input "78"
type input "7"
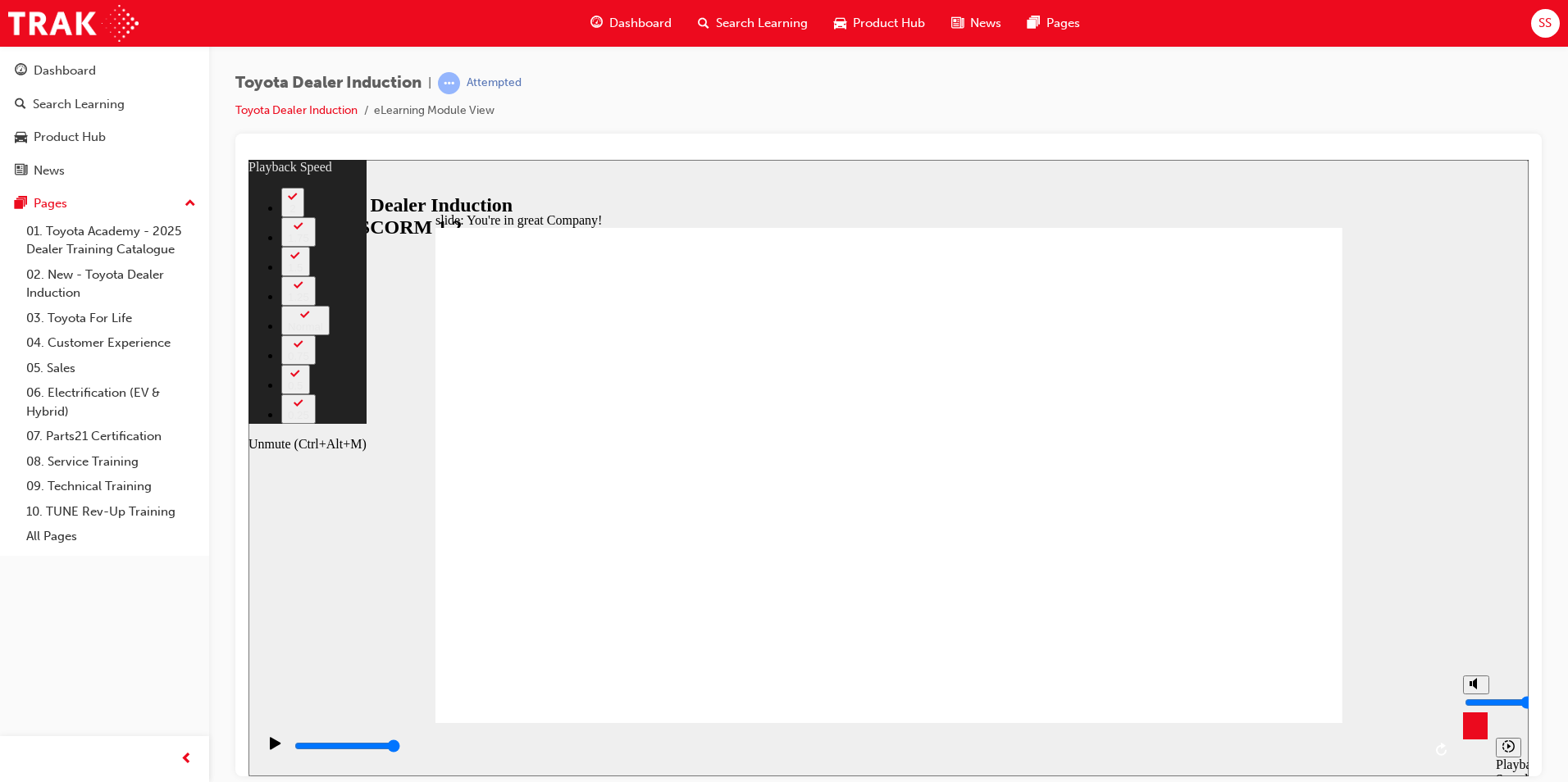
type input "78"
type input "7"
type input "79"
drag, startPoint x: 1474, startPoint y: 720, endPoint x: 1471, endPoint y: 692, distance: 28.2
type input "7"
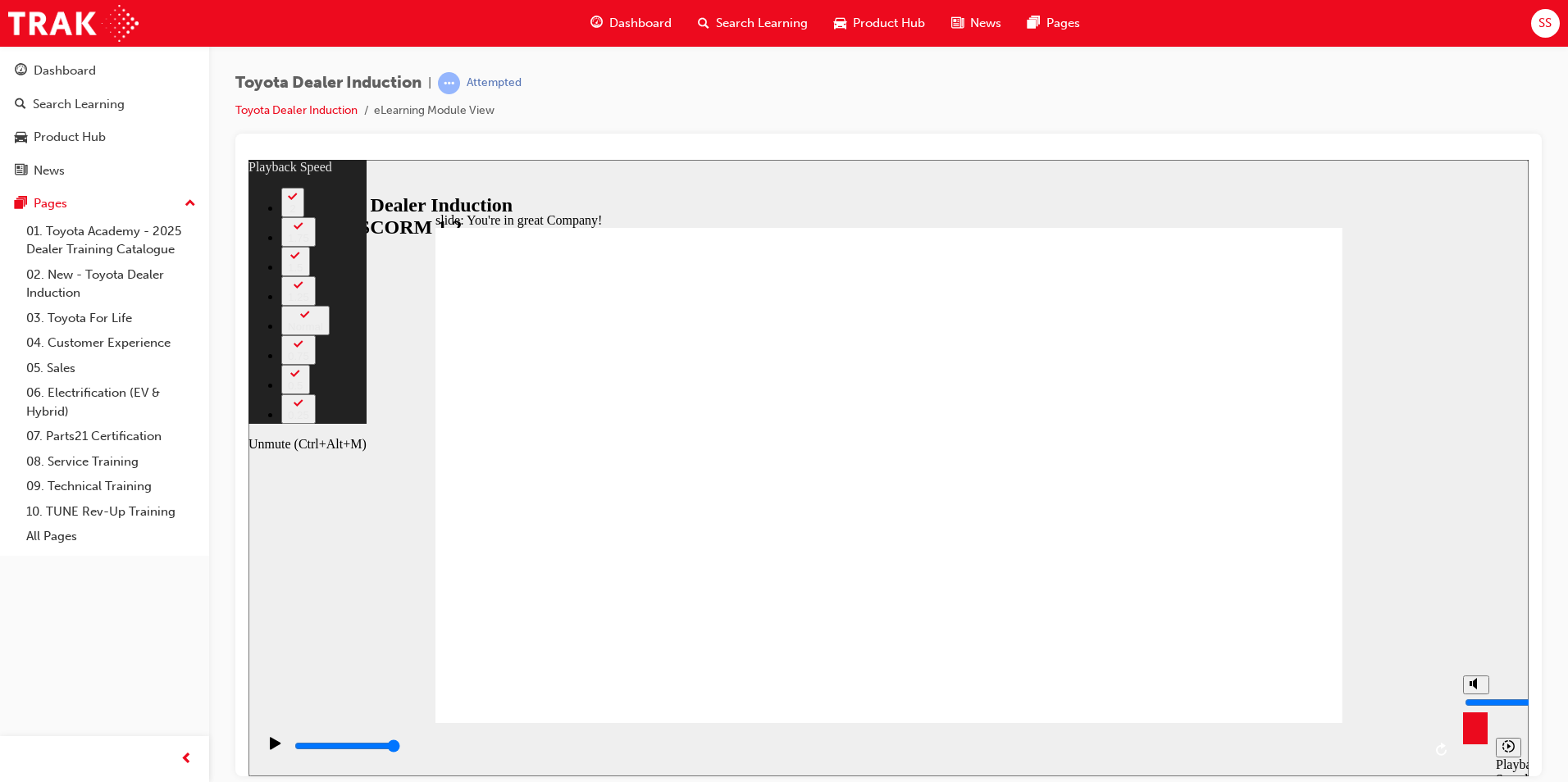
click at [1471, 695] on input "volume" at bounding box center [1517, 702] width 106 height 13
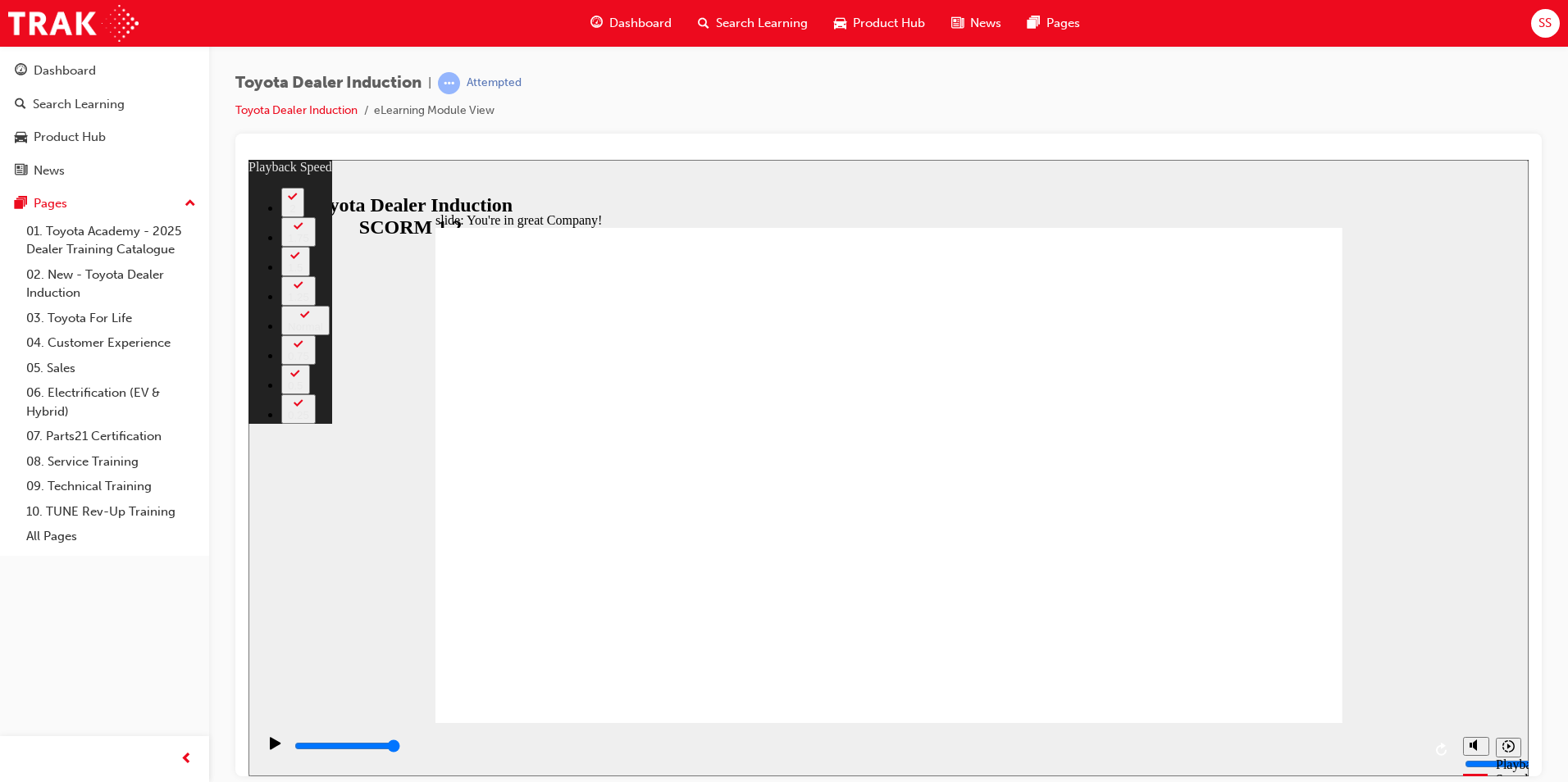
type input "156"
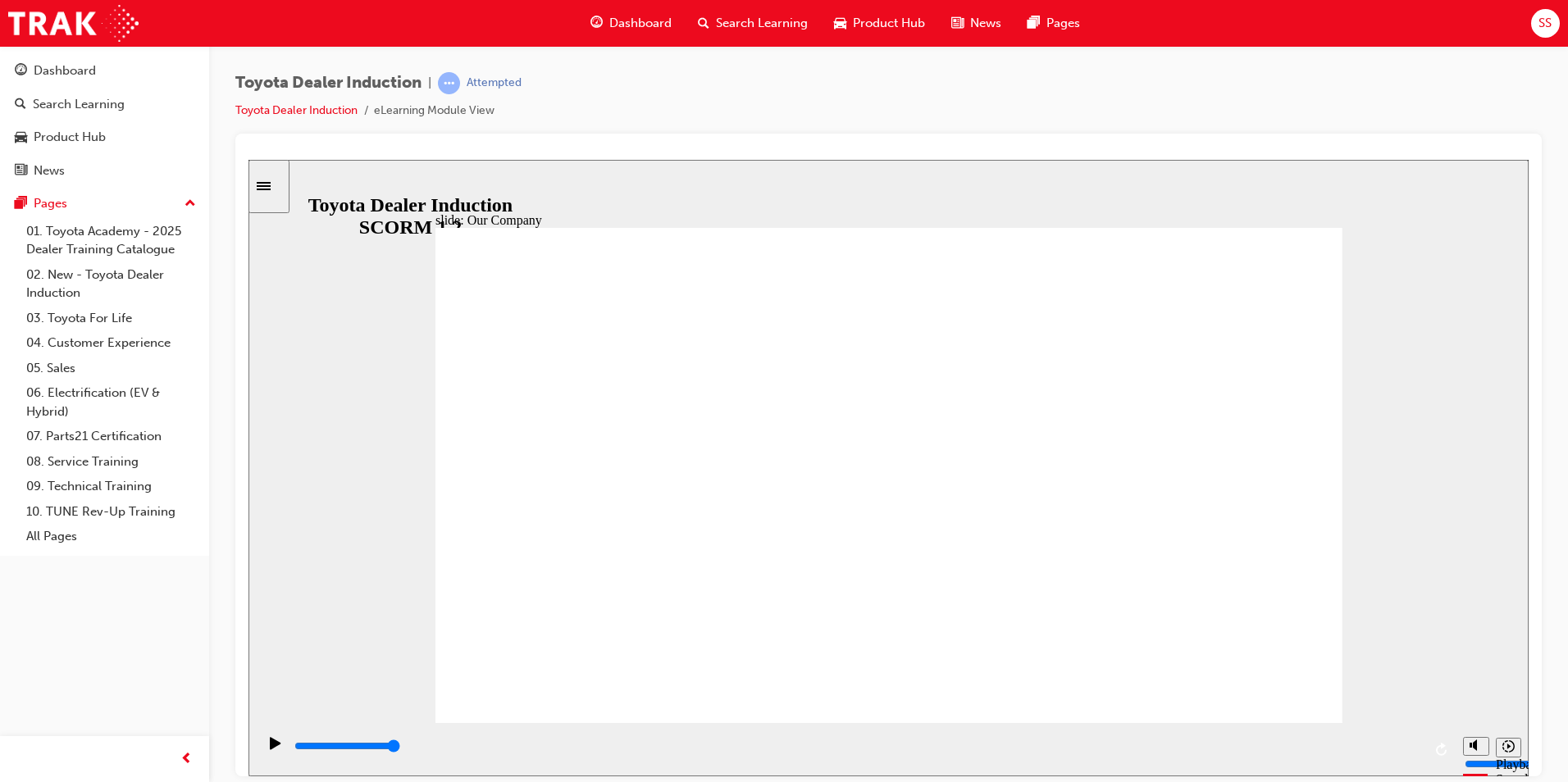
type input "8300"
drag, startPoint x: 655, startPoint y: 625, endPoint x: 665, endPoint y: 630, distance: 11.2
drag, startPoint x: 632, startPoint y: 621, endPoint x: 698, endPoint y: 634, distance: 67.3
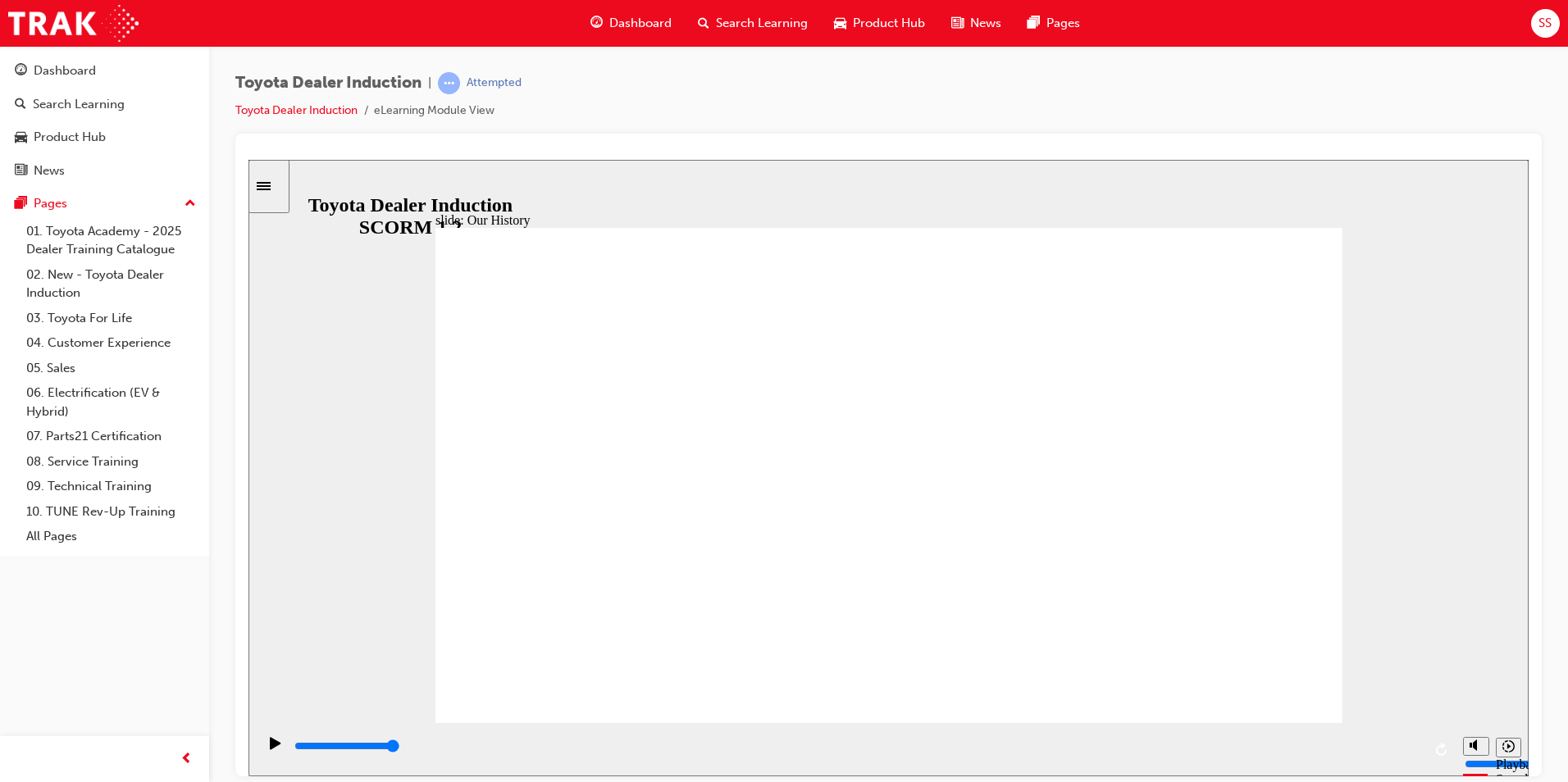
drag, startPoint x: 879, startPoint y: 627, endPoint x: 916, endPoint y: 631, distance: 37.2
drag, startPoint x: 1142, startPoint y: 625, endPoint x: 1075, endPoint y: 627, distance: 67.0
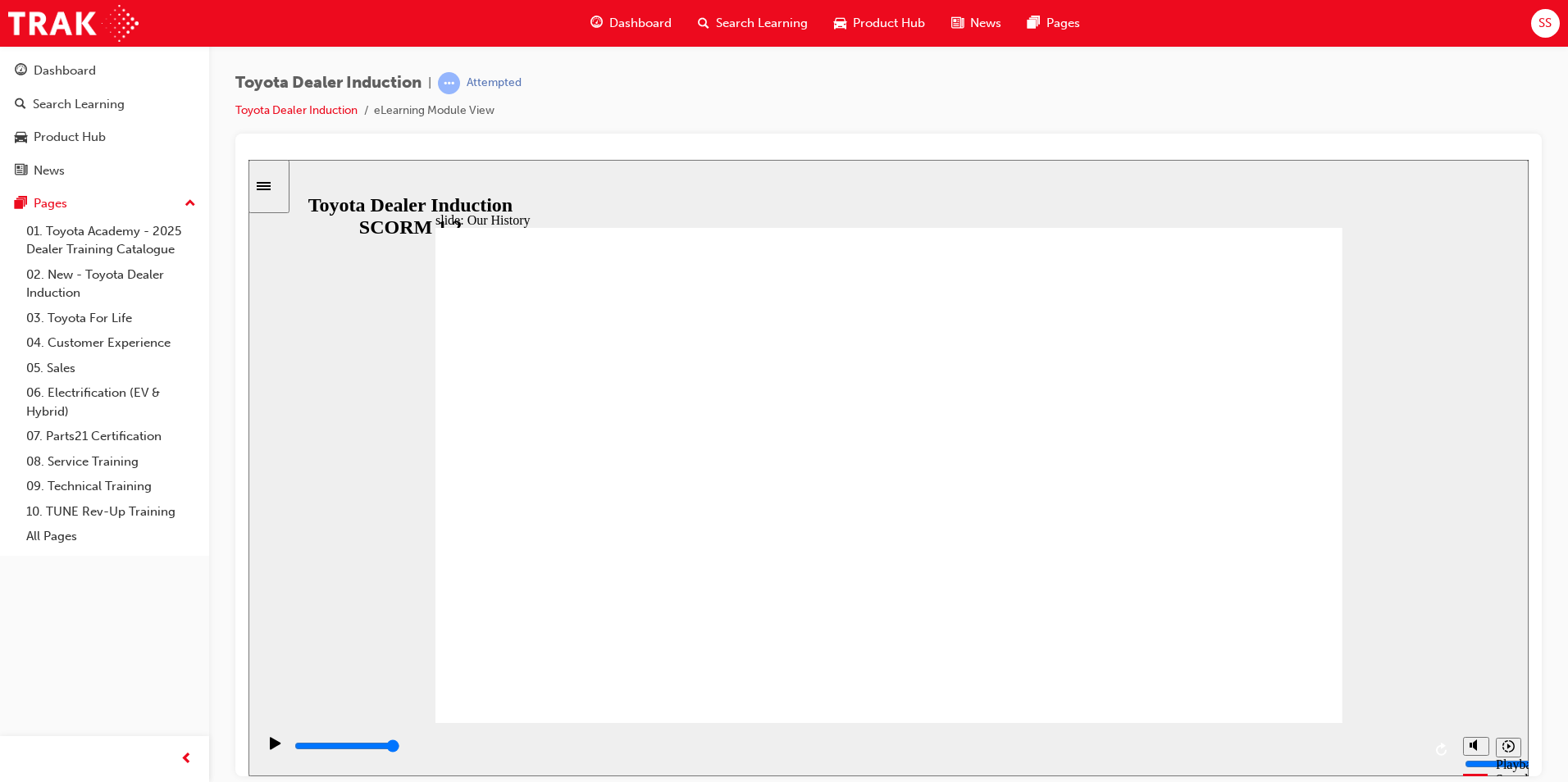
drag, startPoint x: 1084, startPoint y: 622, endPoint x: 973, endPoint y: 628, distance: 111.2
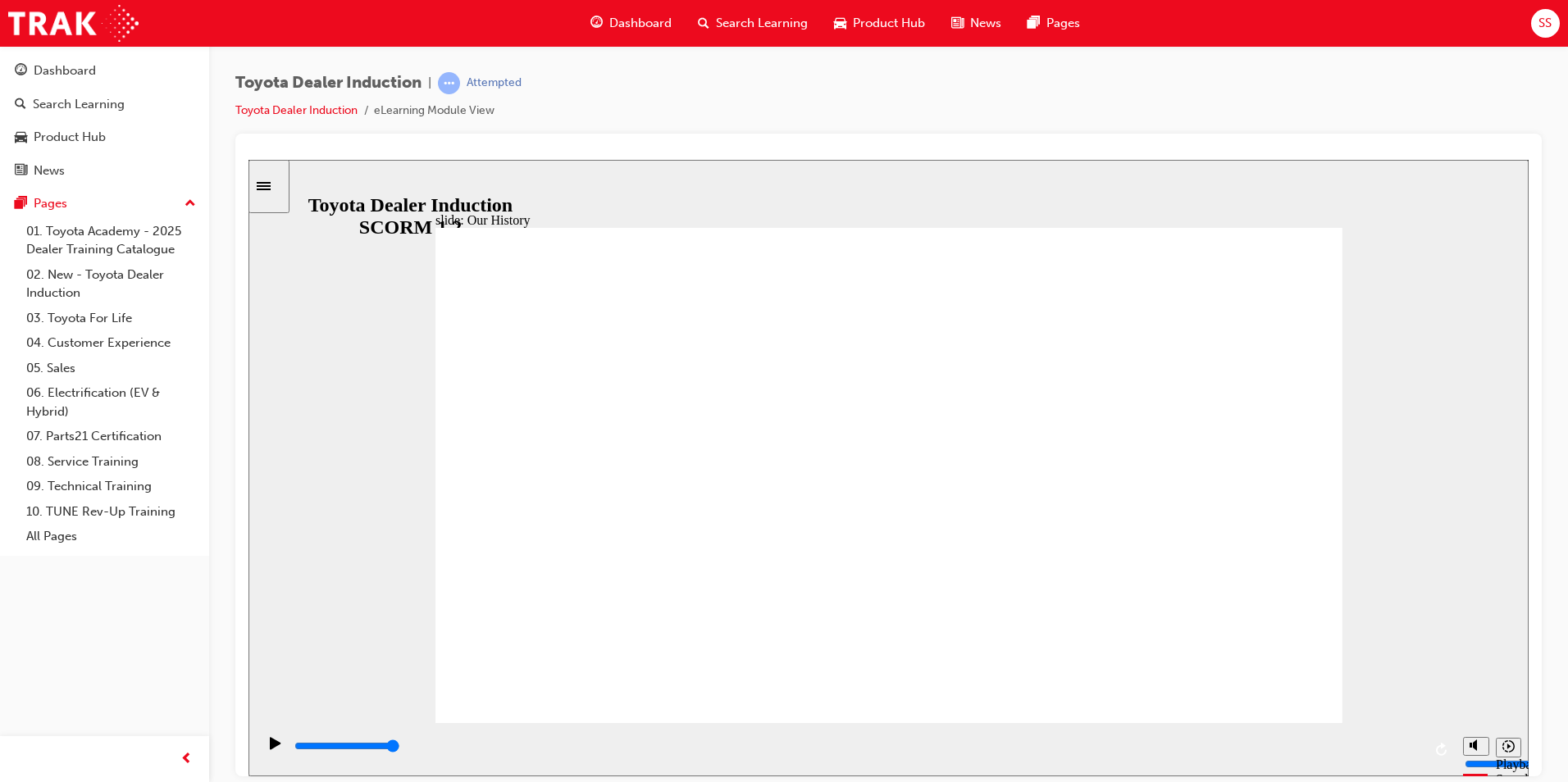
drag, startPoint x: 634, startPoint y: 624, endPoint x: 636, endPoint y: 612, distance: 12.2
drag, startPoint x: 635, startPoint y: 620, endPoint x: 630, endPoint y: 555, distance: 65.2
drag, startPoint x: 636, startPoint y: 564, endPoint x: 632, endPoint y: 593, distance: 29.3
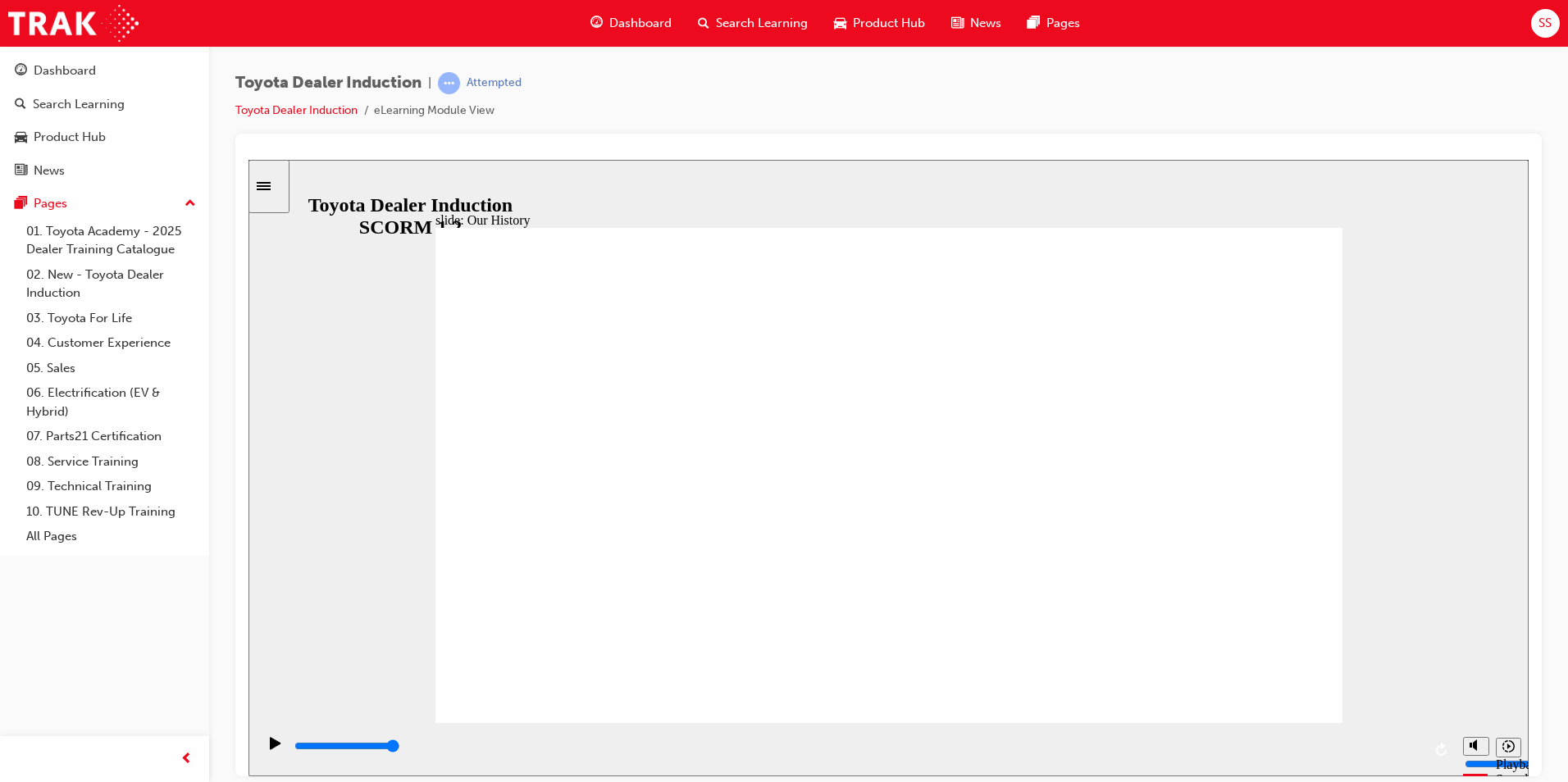
drag, startPoint x: 631, startPoint y: 618, endPoint x: 619, endPoint y: 578, distance: 41.8
drag, startPoint x: 630, startPoint y: 623, endPoint x: 755, endPoint y: 633, distance: 125.4
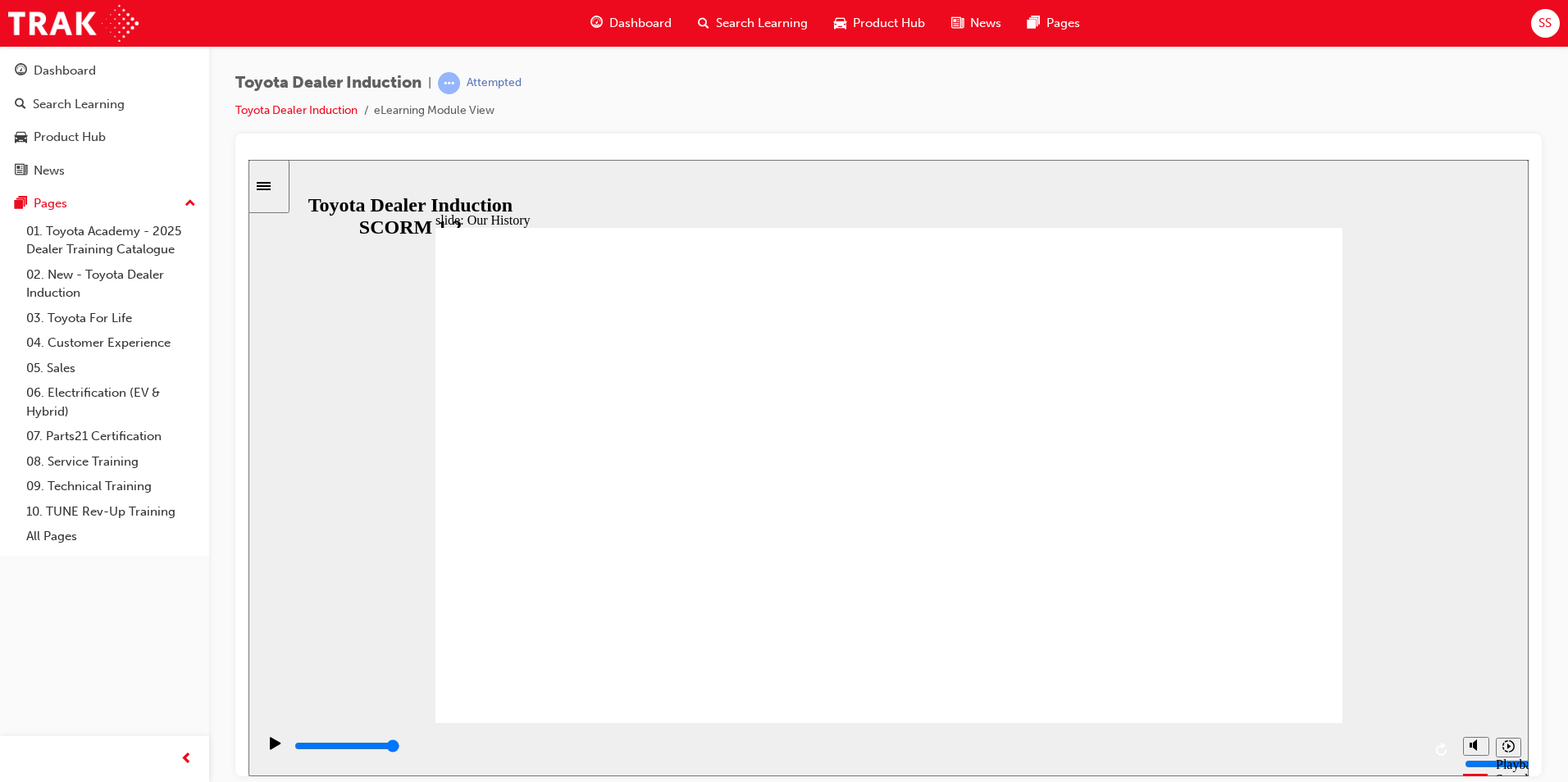
drag, startPoint x: 884, startPoint y: 621, endPoint x: 938, endPoint y: 607, distance: 55.8
drag, startPoint x: 886, startPoint y: 625, endPoint x: 886, endPoint y: 635, distance: 10.0
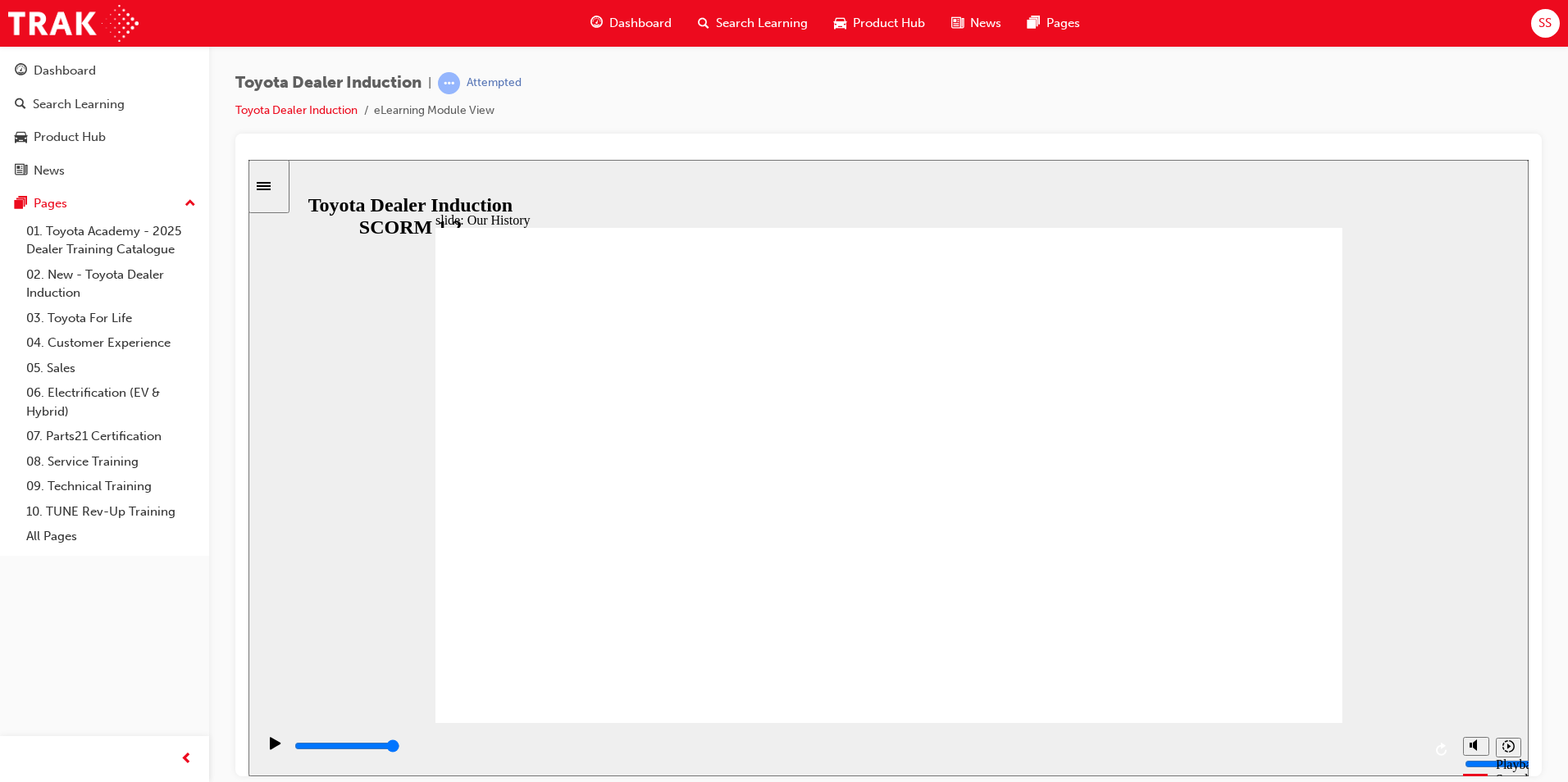
drag, startPoint x: 881, startPoint y: 608, endPoint x: 881, endPoint y: 567, distance: 41.0
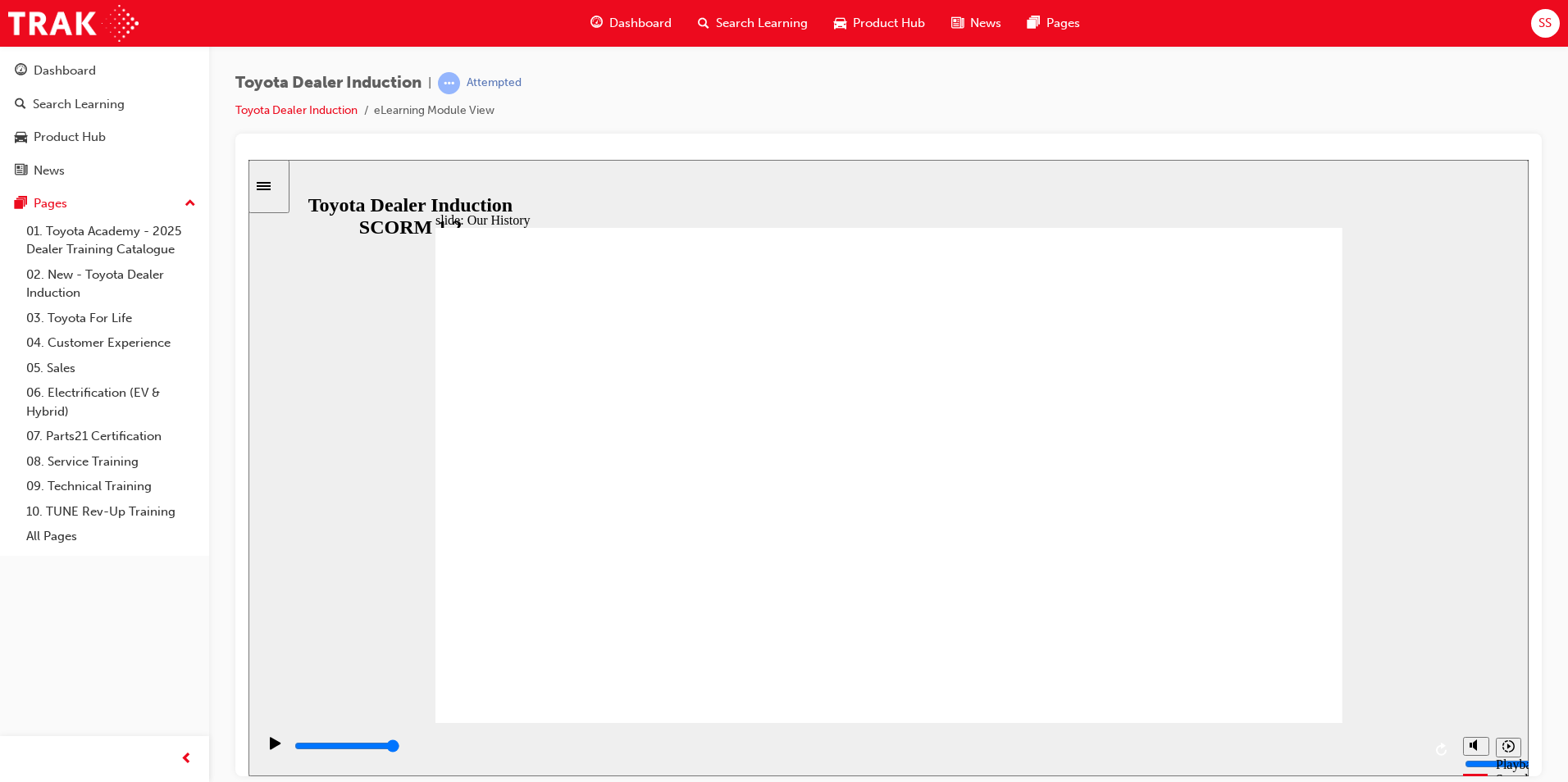
drag, startPoint x: 886, startPoint y: 626, endPoint x: 883, endPoint y: 551, distance: 75.1
drag, startPoint x: 886, startPoint y: 621, endPoint x: 884, endPoint y: 571, distance: 50.0
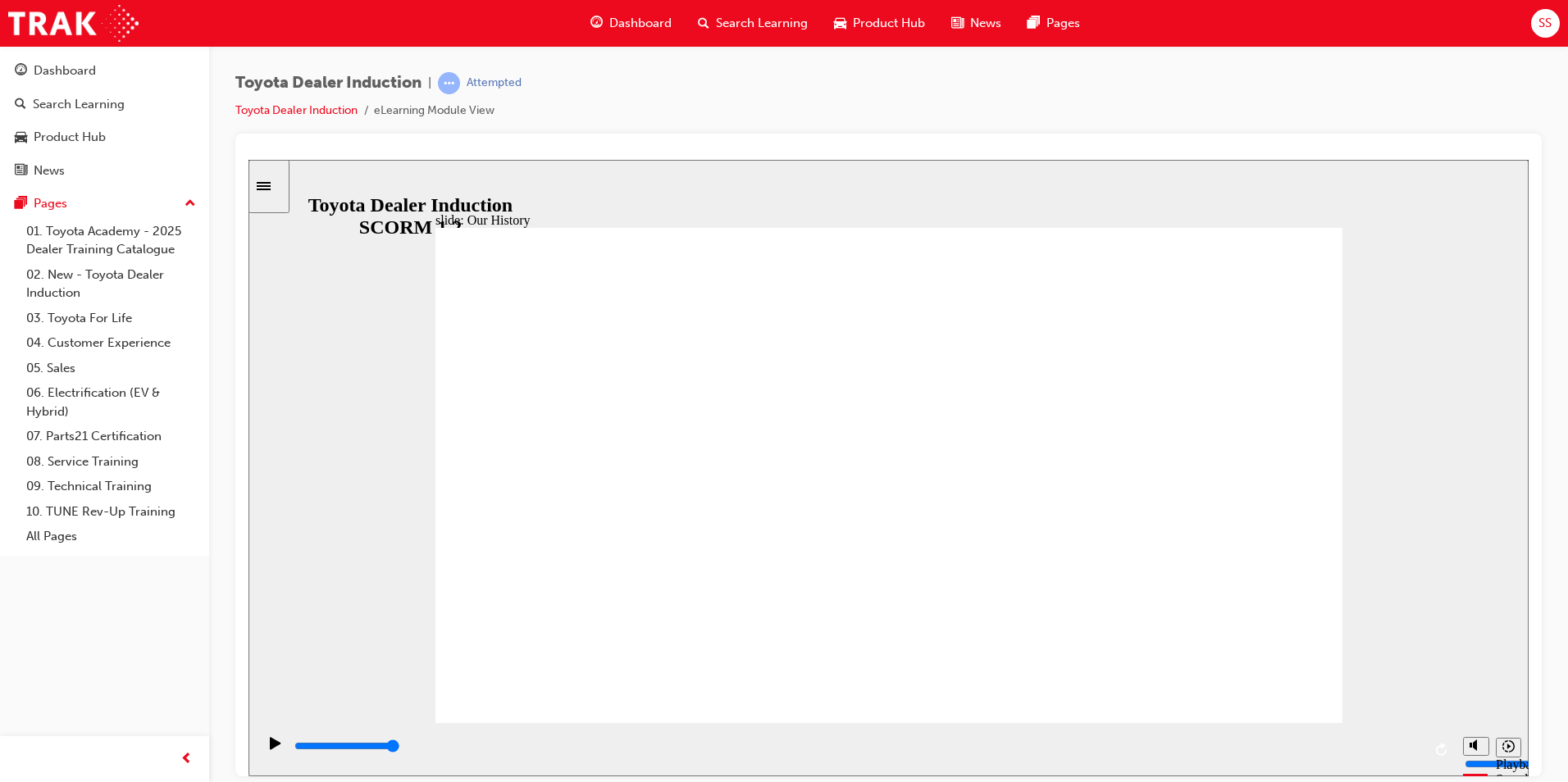
drag, startPoint x: 937, startPoint y: 645, endPoint x: 898, endPoint y: 634, distance: 40.5
drag, startPoint x: 884, startPoint y: 632, endPoint x: 886, endPoint y: 614, distance: 18.1
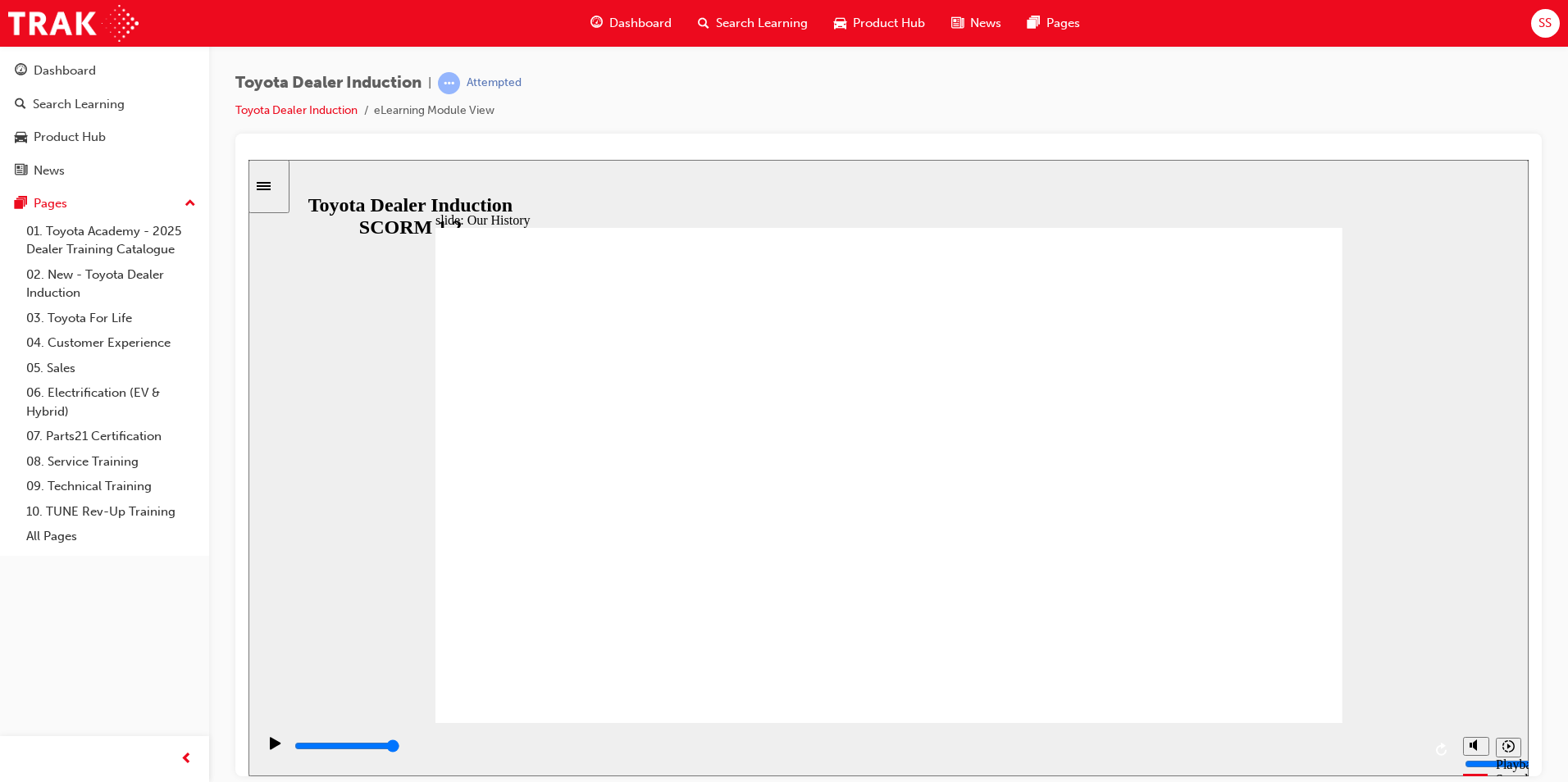
drag, startPoint x: 1182, startPoint y: 589, endPoint x: 1155, endPoint y: 598, distance: 28.5
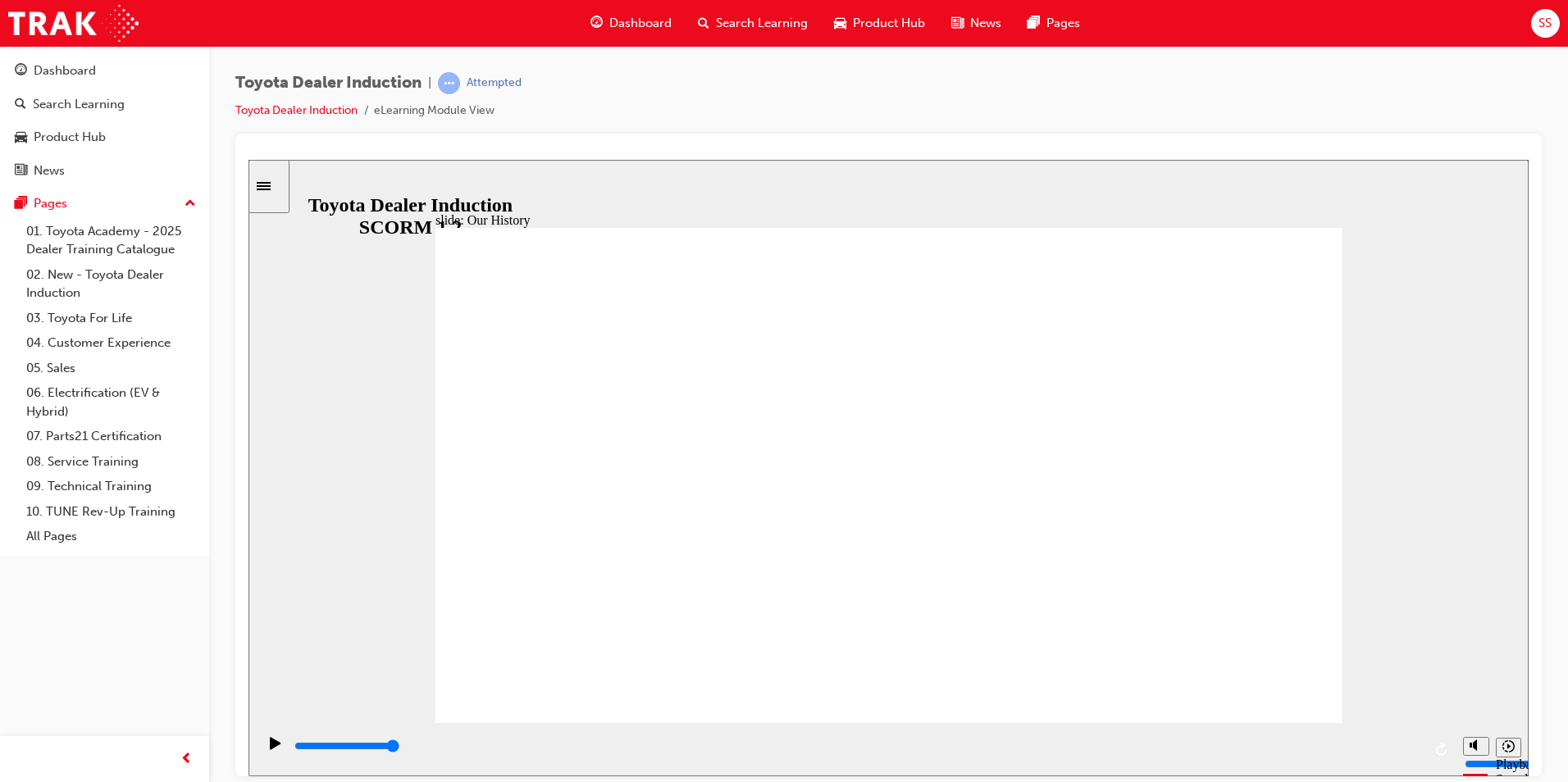
drag, startPoint x: 1136, startPoint y: 627, endPoint x: 884, endPoint y: 622, distance: 252.0
drag, startPoint x: 875, startPoint y: 620, endPoint x: 899, endPoint y: 628, distance: 25.3
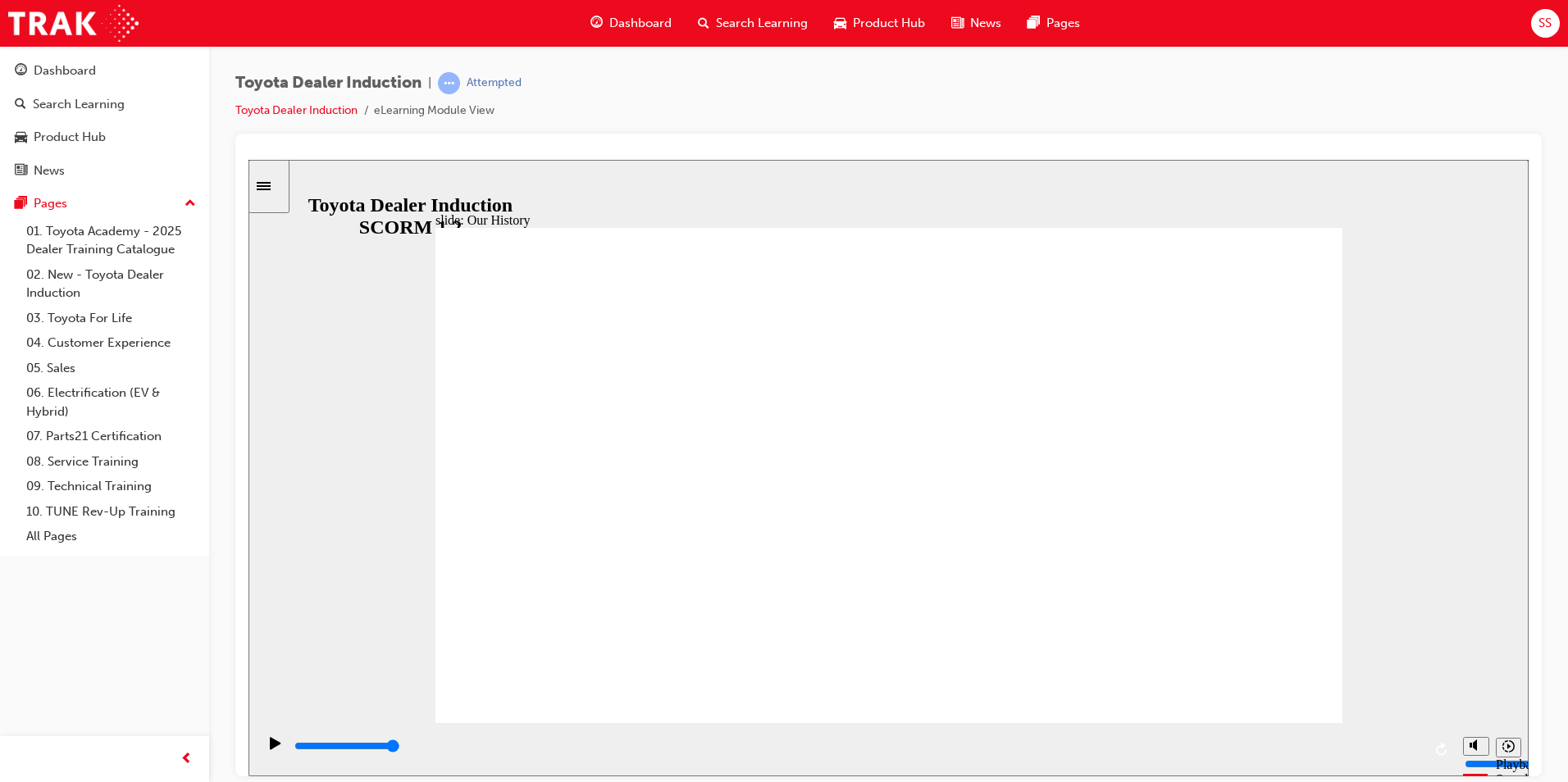
drag, startPoint x: 997, startPoint y: 622, endPoint x: 990, endPoint y: 630, distance: 10.6
drag, startPoint x: 882, startPoint y: 627, endPoint x: 889, endPoint y: 595, distance: 32.8
drag, startPoint x: 877, startPoint y: 609, endPoint x: 876, endPoint y: 599, distance: 10.0
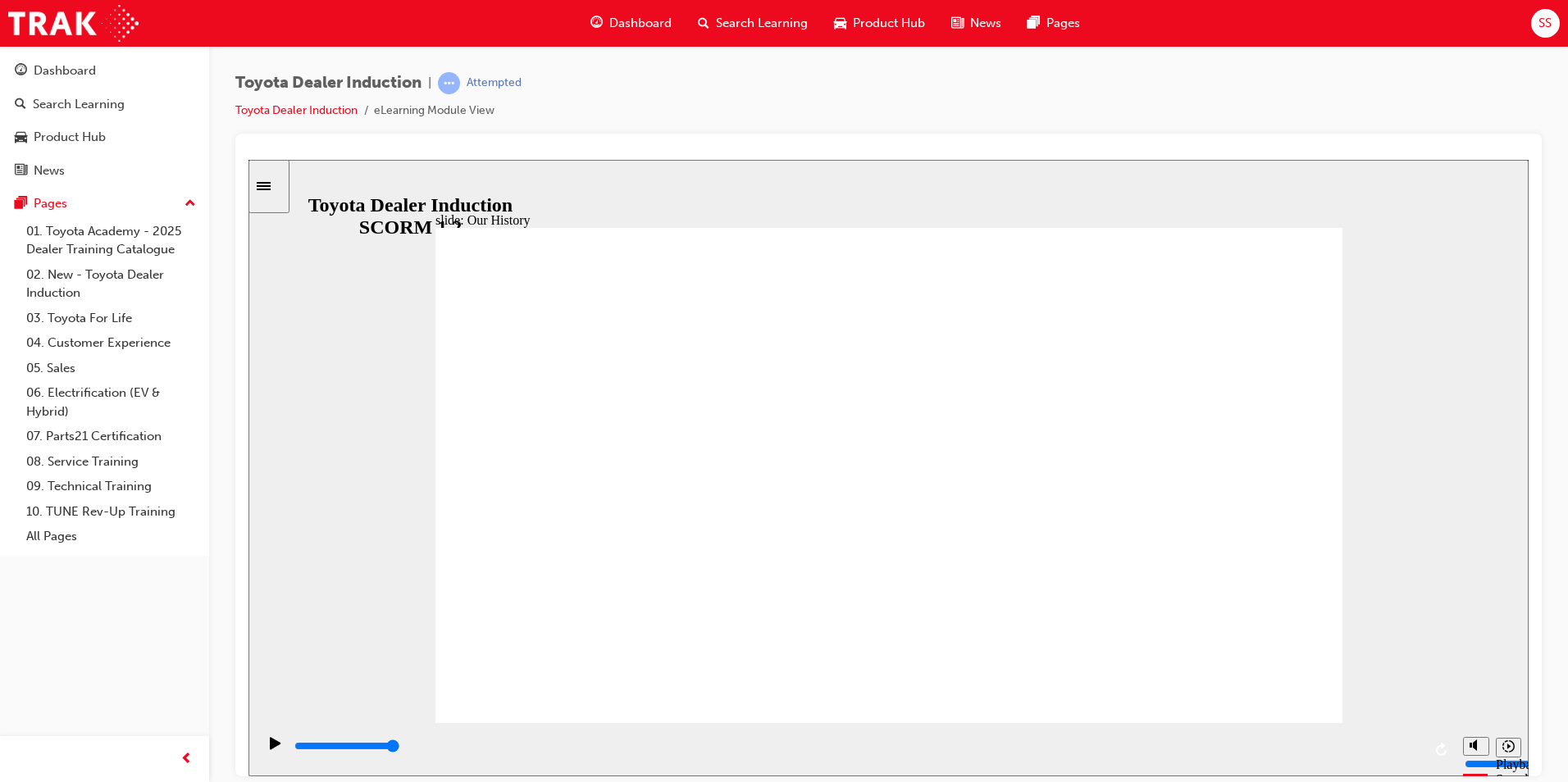
drag, startPoint x: 886, startPoint y: 618, endPoint x: 903, endPoint y: 629, distance: 20.2
drag, startPoint x: 874, startPoint y: 625, endPoint x: 939, endPoint y: 630, distance: 65.2
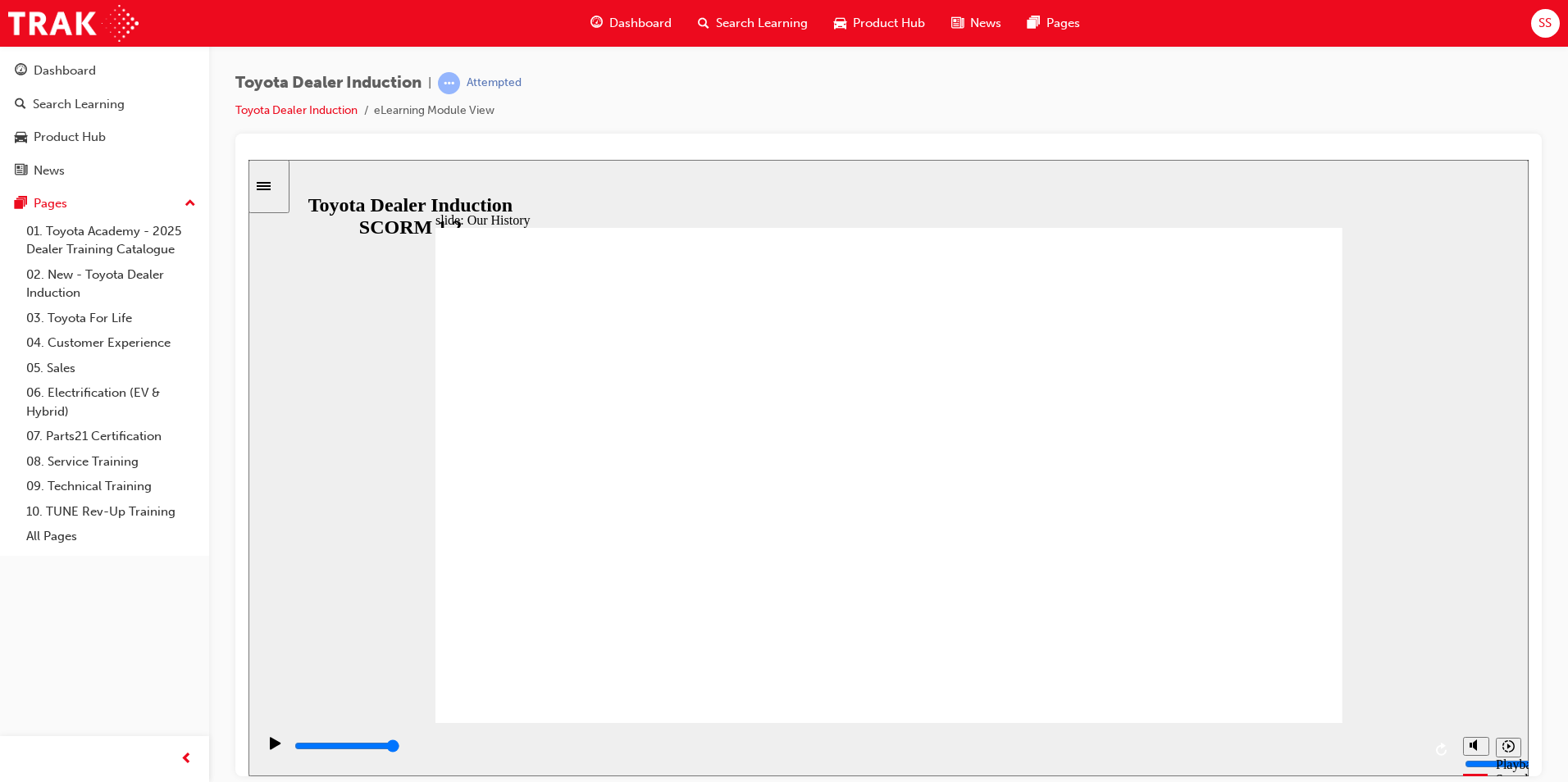
type input "2"
drag, startPoint x: 884, startPoint y: 618, endPoint x: 918, endPoint y: 629, distance: 35.7
drag, startPoint x: 879, startPoint y: 620, endPoint x: 1048, endPoint y: 618, distance: 169.0
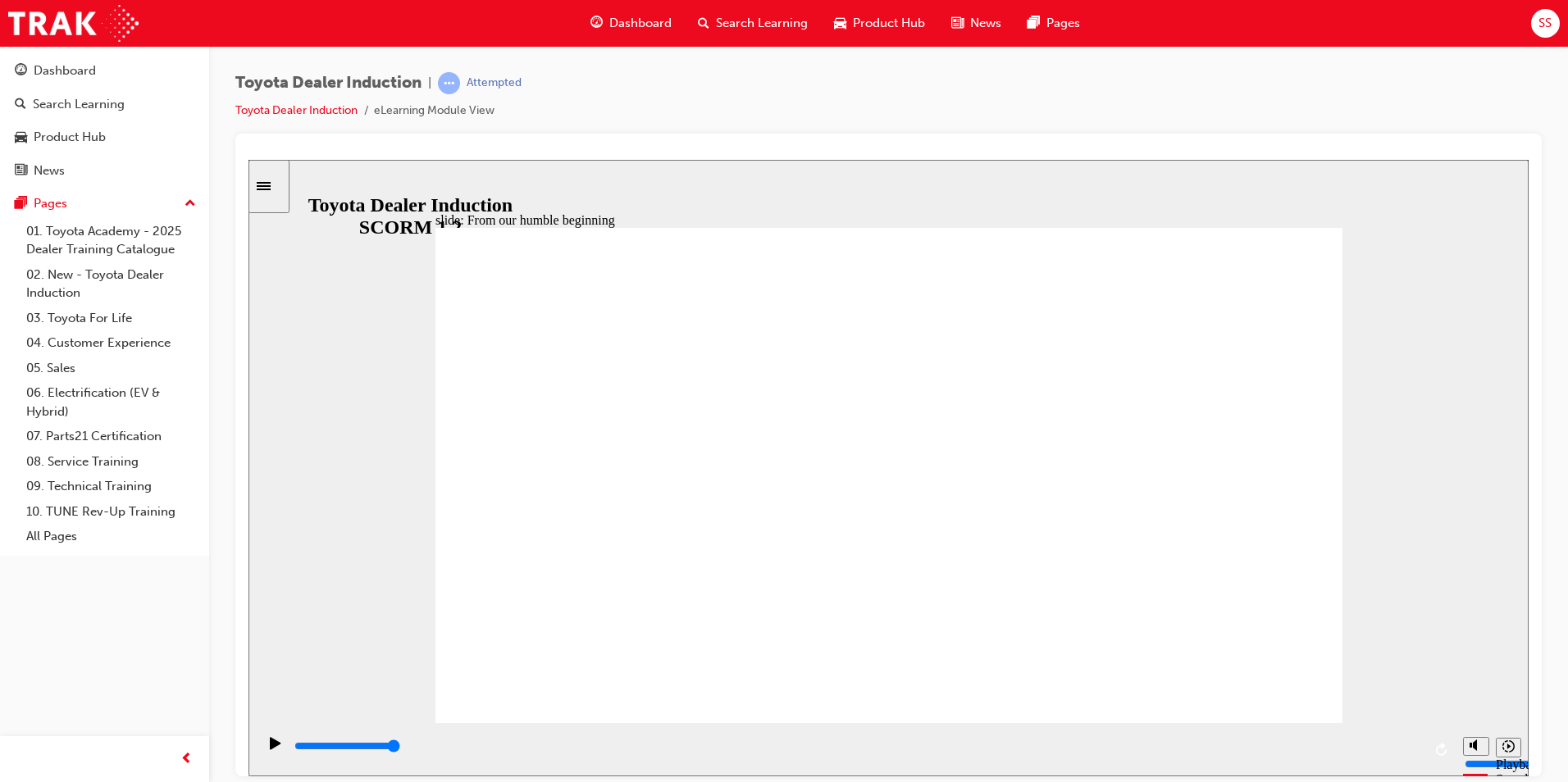
type input "8300"
type input "2"
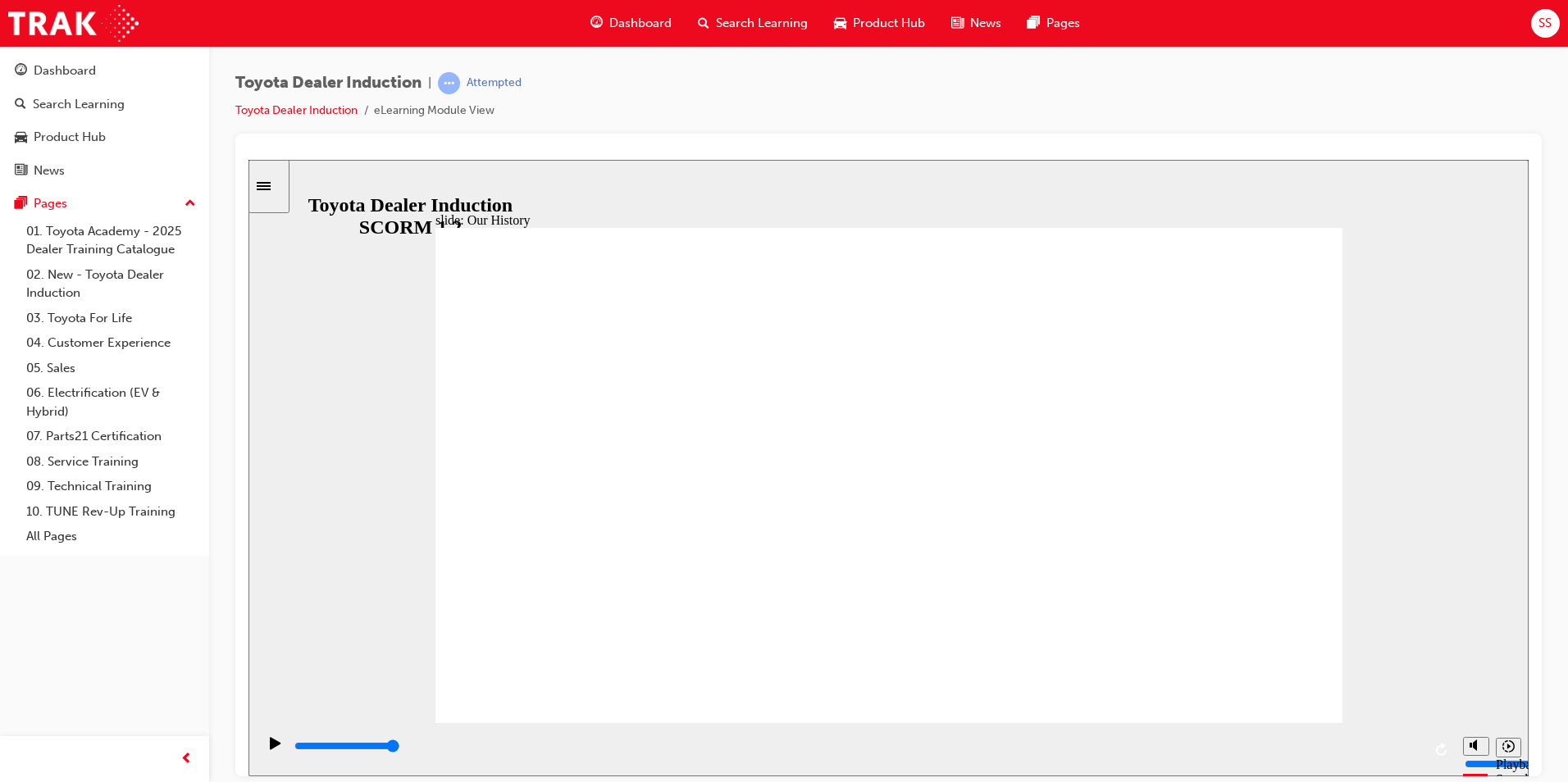
drag, startPoint x: 1132, startPoint y: 630, endPoint x: 878, endPoint y: 618, distance: 254.3
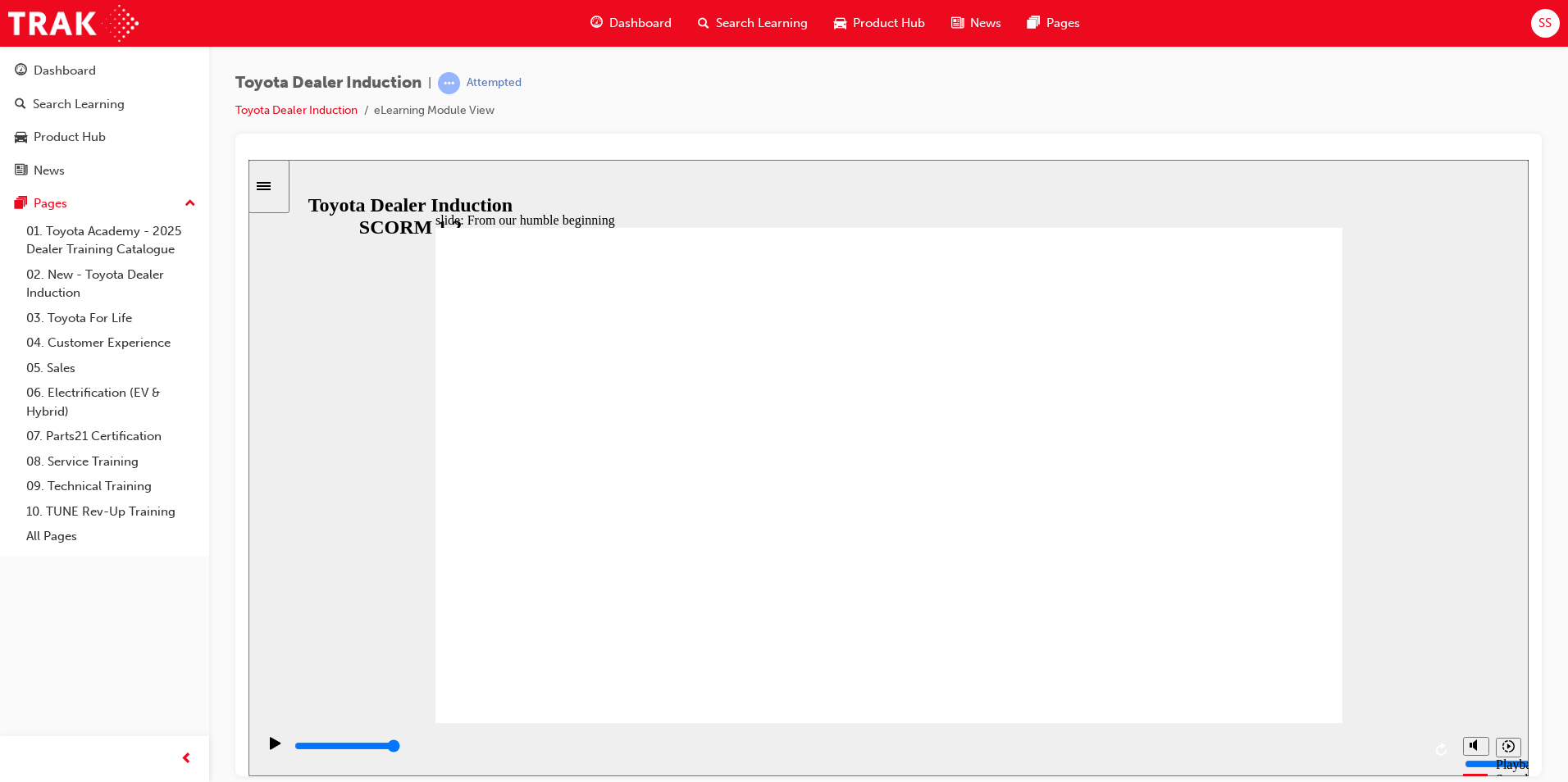
type input "3100"
radio input "true"
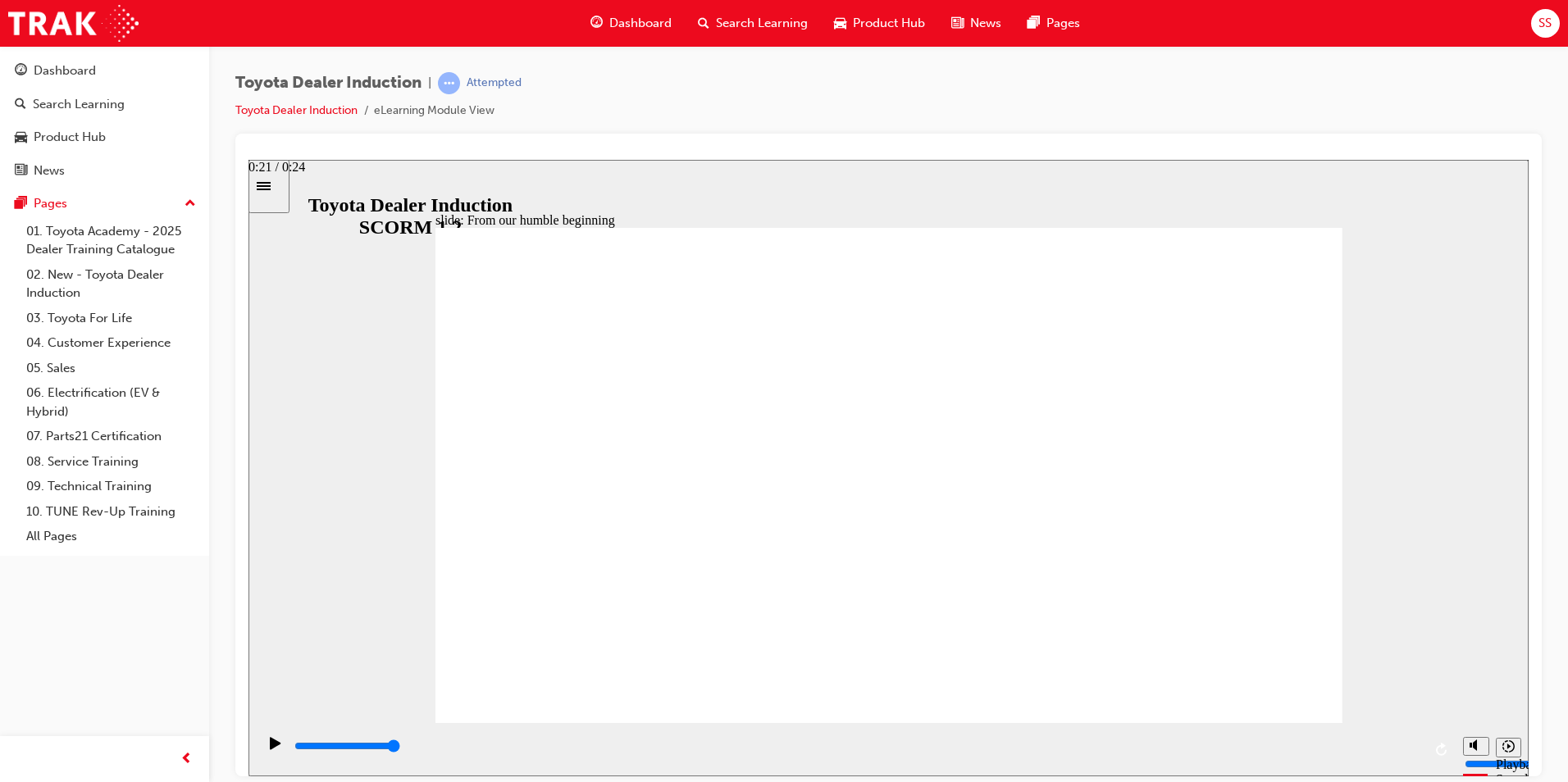
type input "5000"
radio input "true"
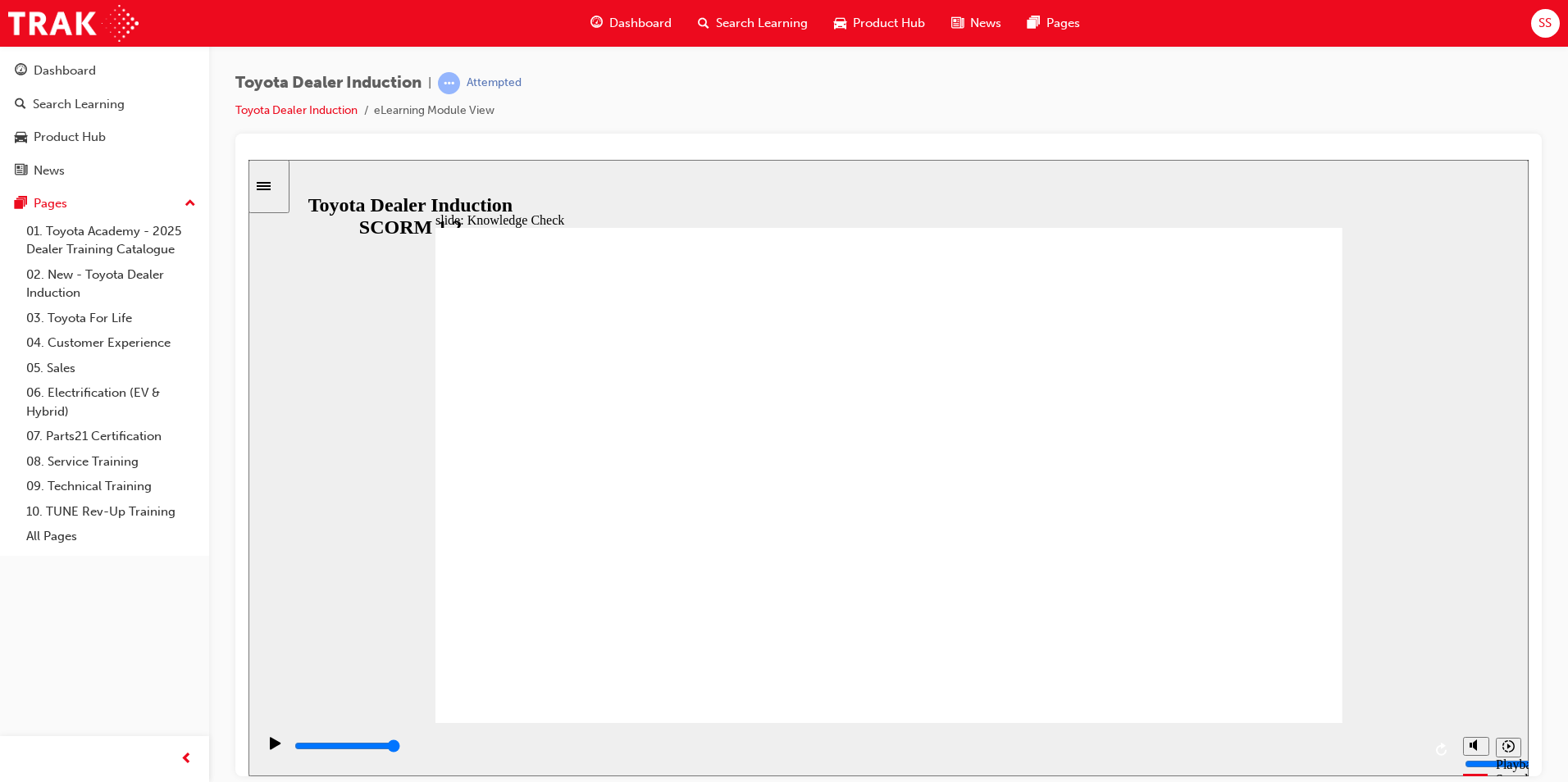
type input "2000"
radio input "true"
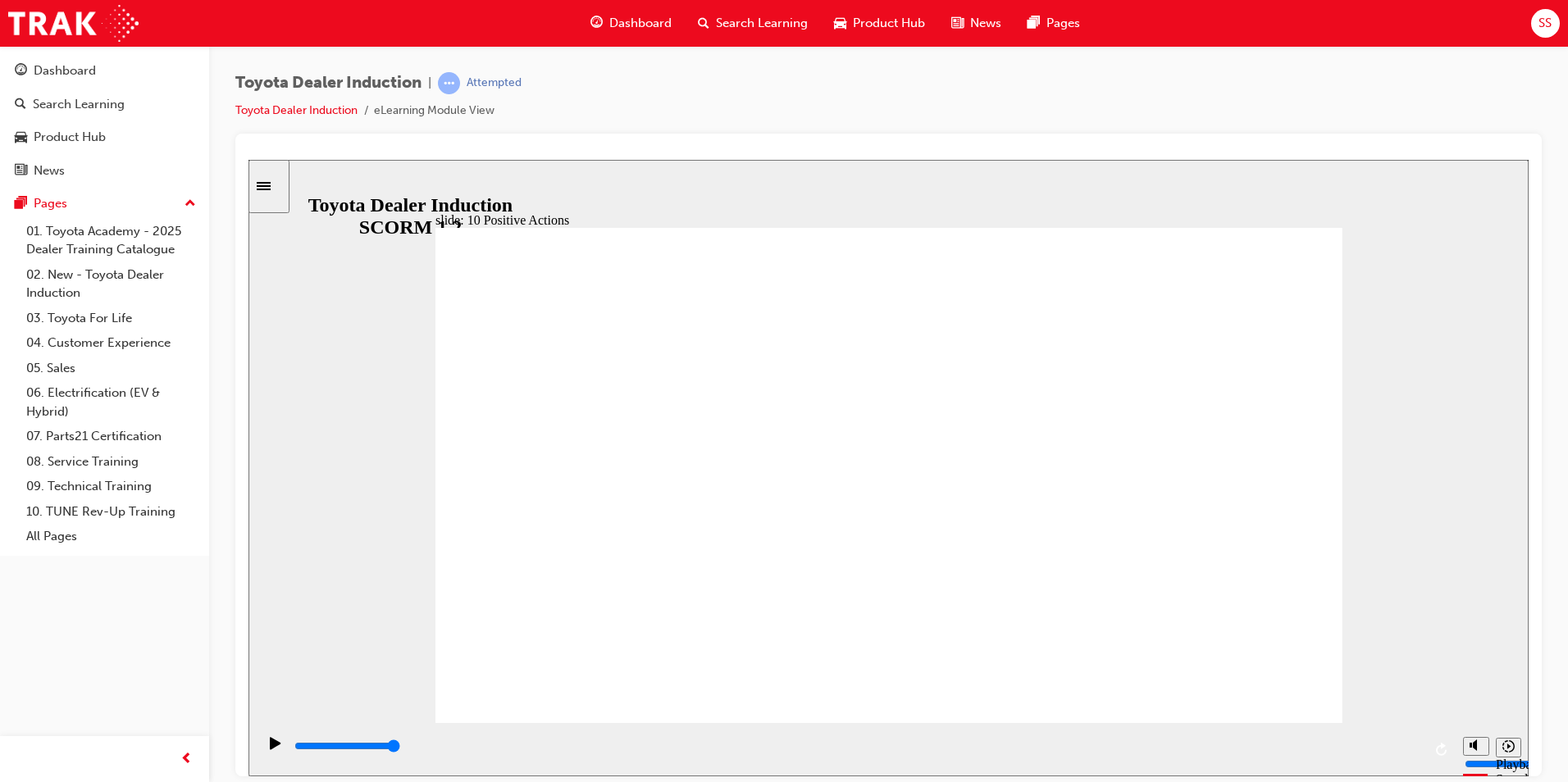
drag, startPoint x: 1021, startPoint y: 486, endPoint x: 1018, endPoint y: 496, distance: 10.4
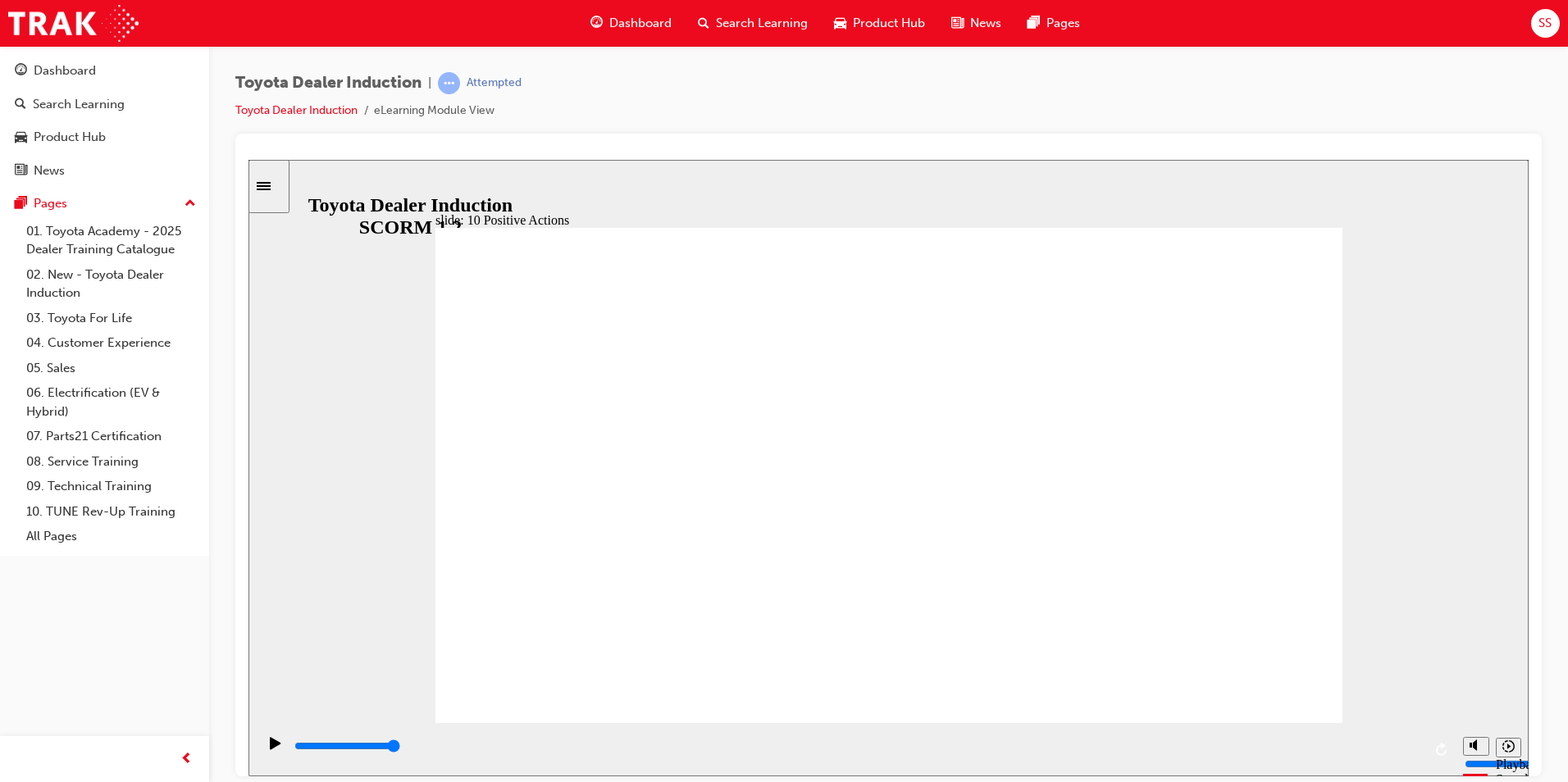
click at [1313, 206] on div "slide: 10 Positive Actions Multiply 1 We owe our existence to our customers, me…" at bounding box center [888, 467] width 1280 height 617
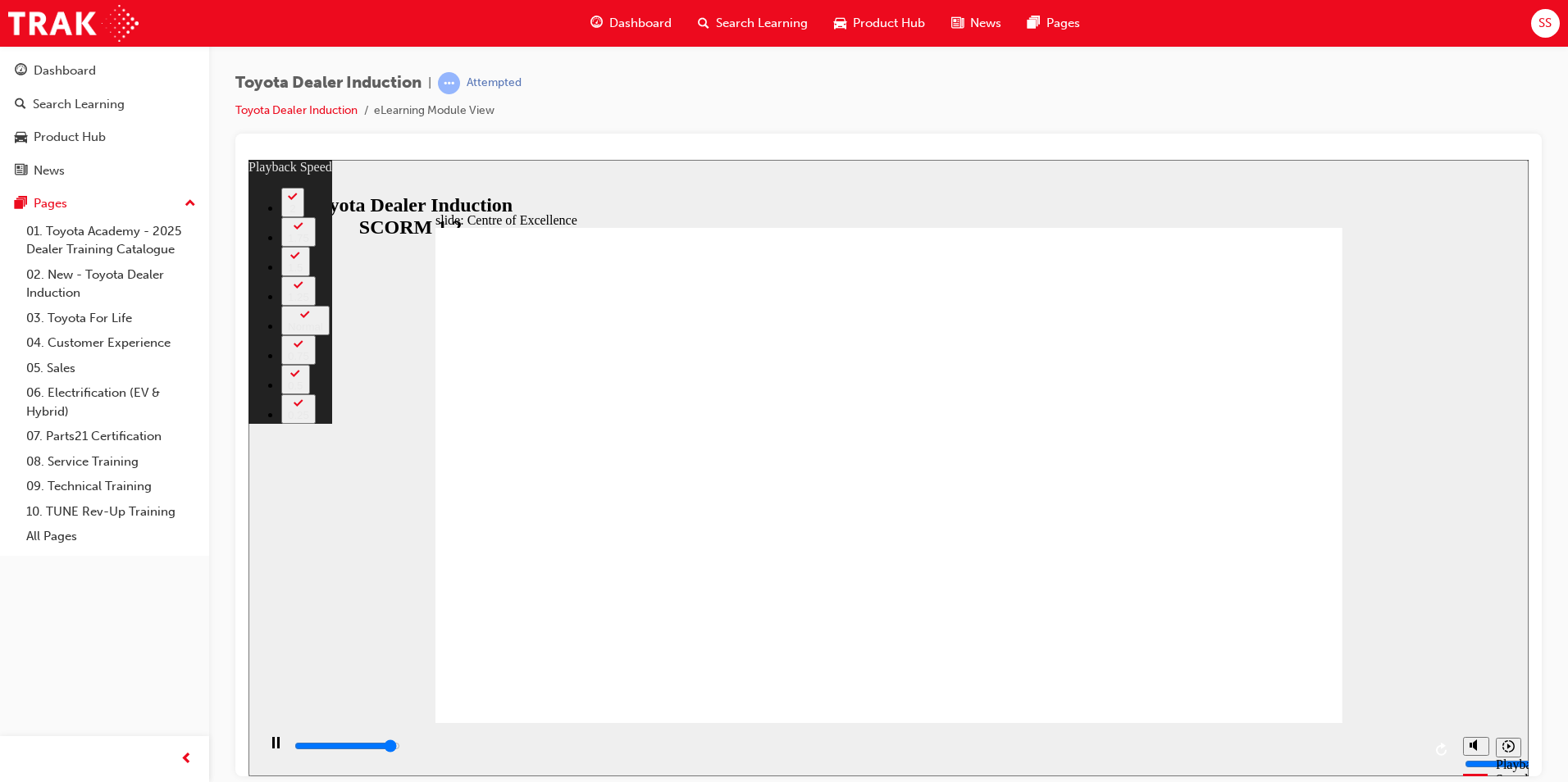
type input "14800"
type input "0"
type input "15100"
type input "0"
type input "15300"
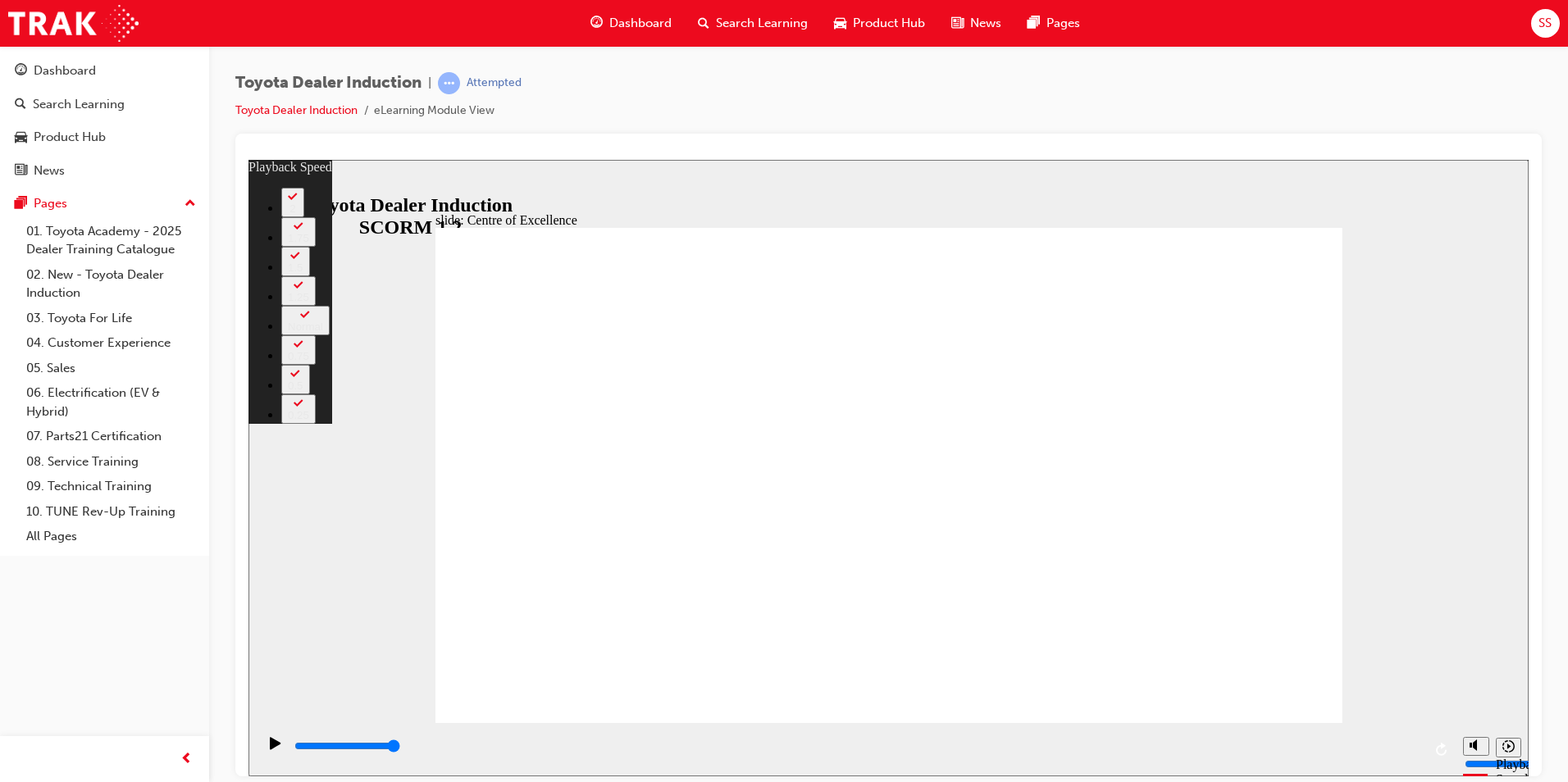
type input "11"
